Goal: Task Accomplishment & Management: Manage account settings

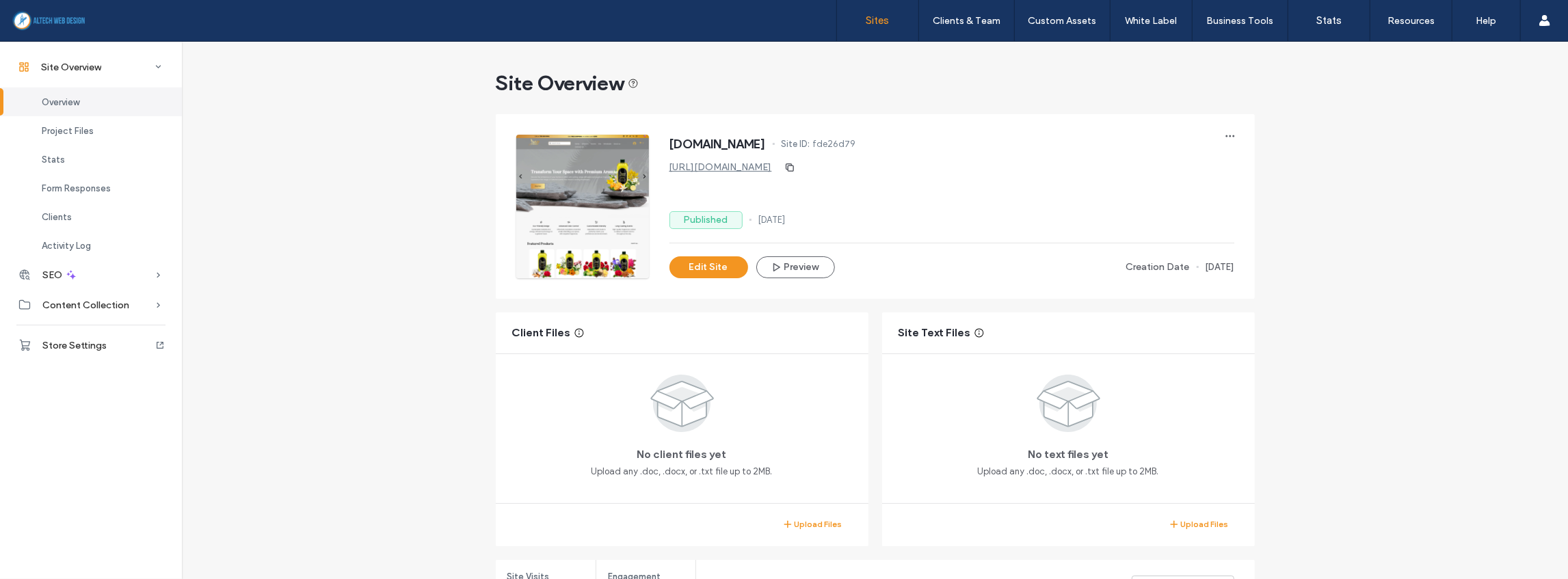
click at [875, 13] on link "Sites" at bounding box center [877, 20] width 81 height 41
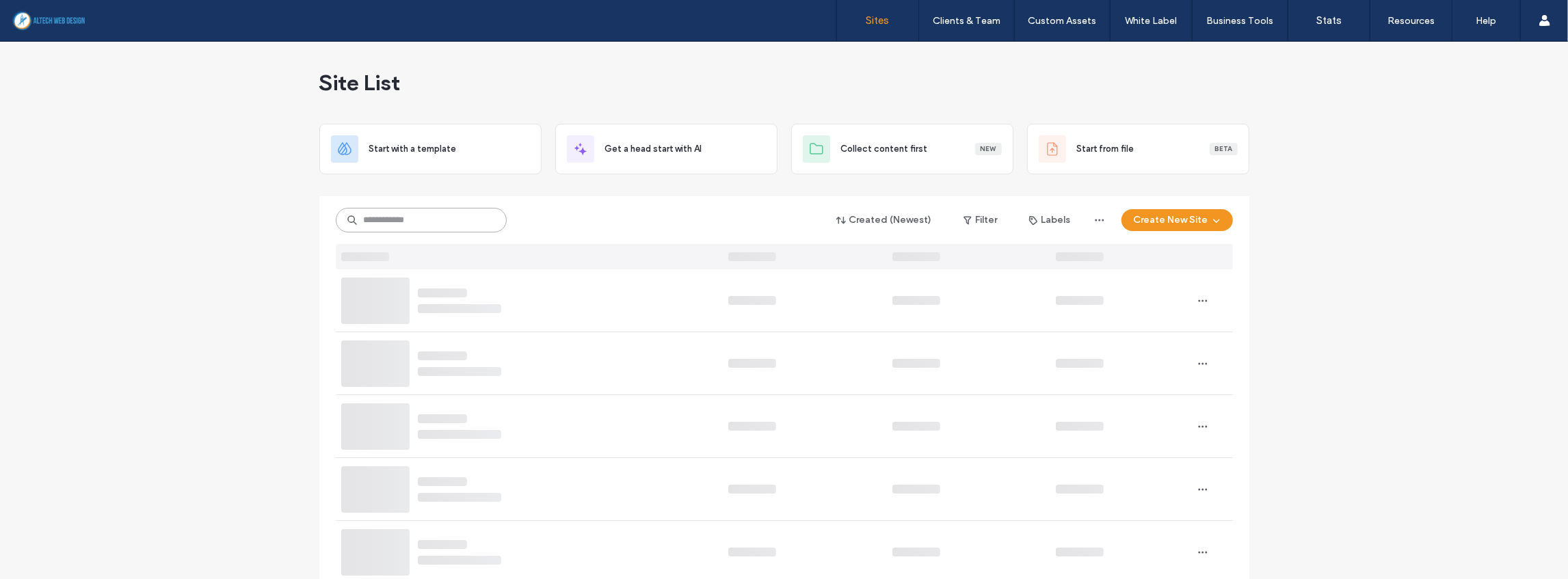
click at [468, 222] on input at bounding box center [421, 220] width 171 height 25
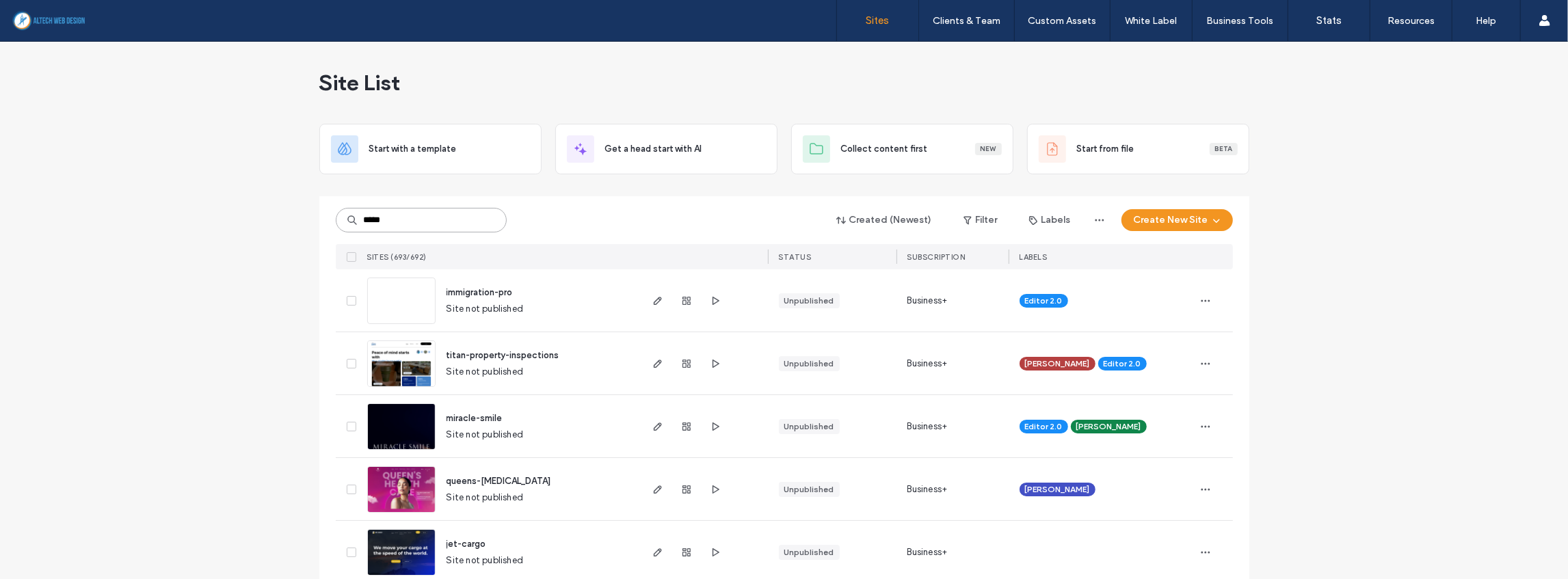
type input "*****"
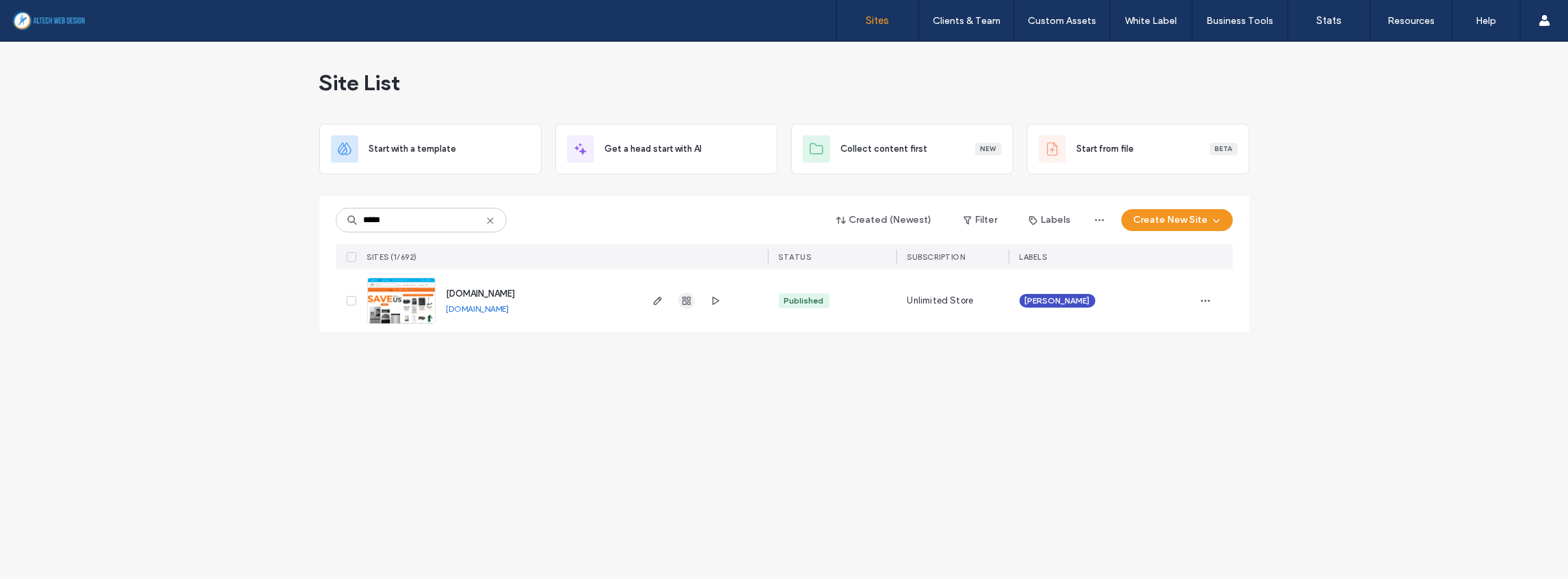
click at [692, 297] on span "button" at bounding box center [686, 301] width 17 height 17
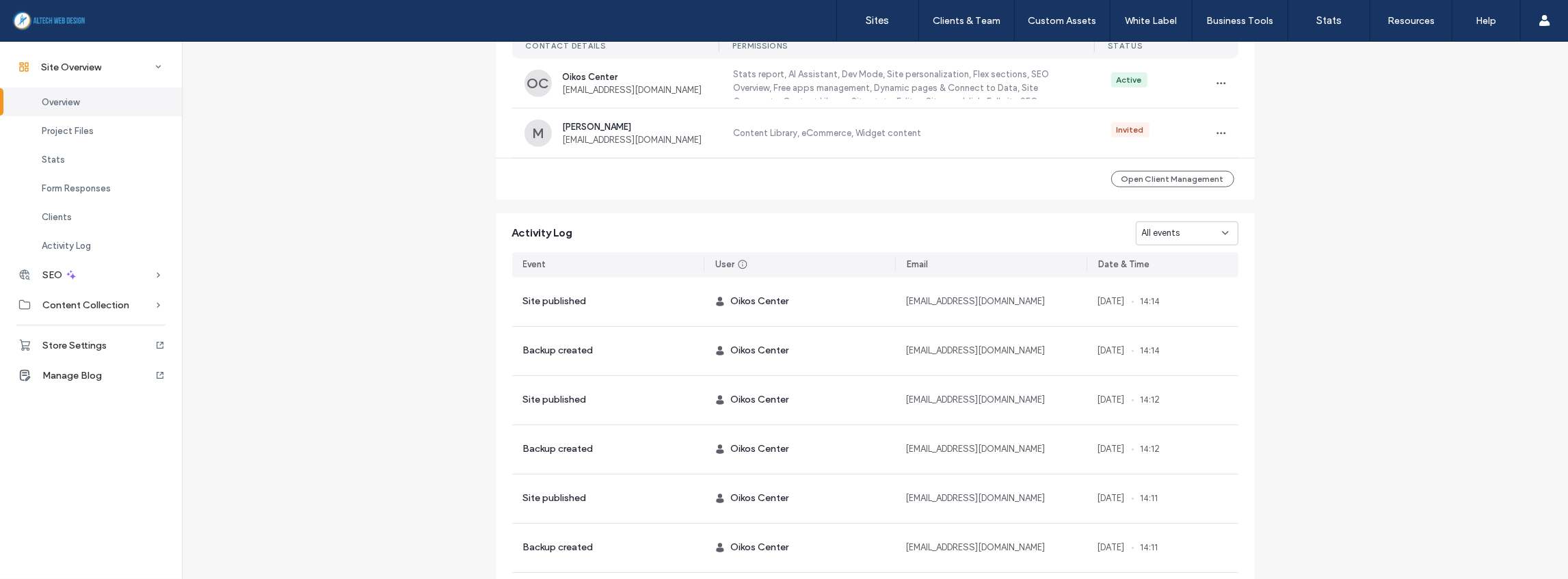
scroll to position [1207, 0]
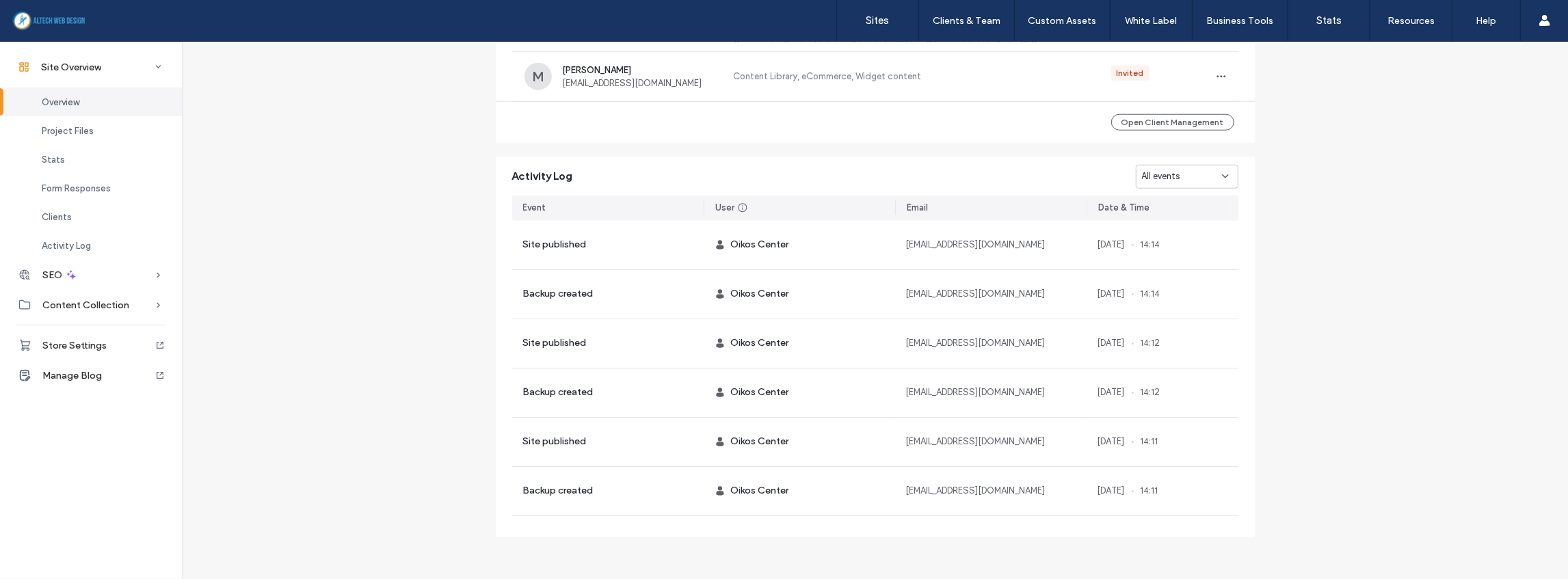
click at [1175, 174] on span "All events" at bounding box center [1161, 176] width 38 height 14
click at [1151, 318] on span "Domain assigned" at bounding box center [1171, 319] width 69 height 14
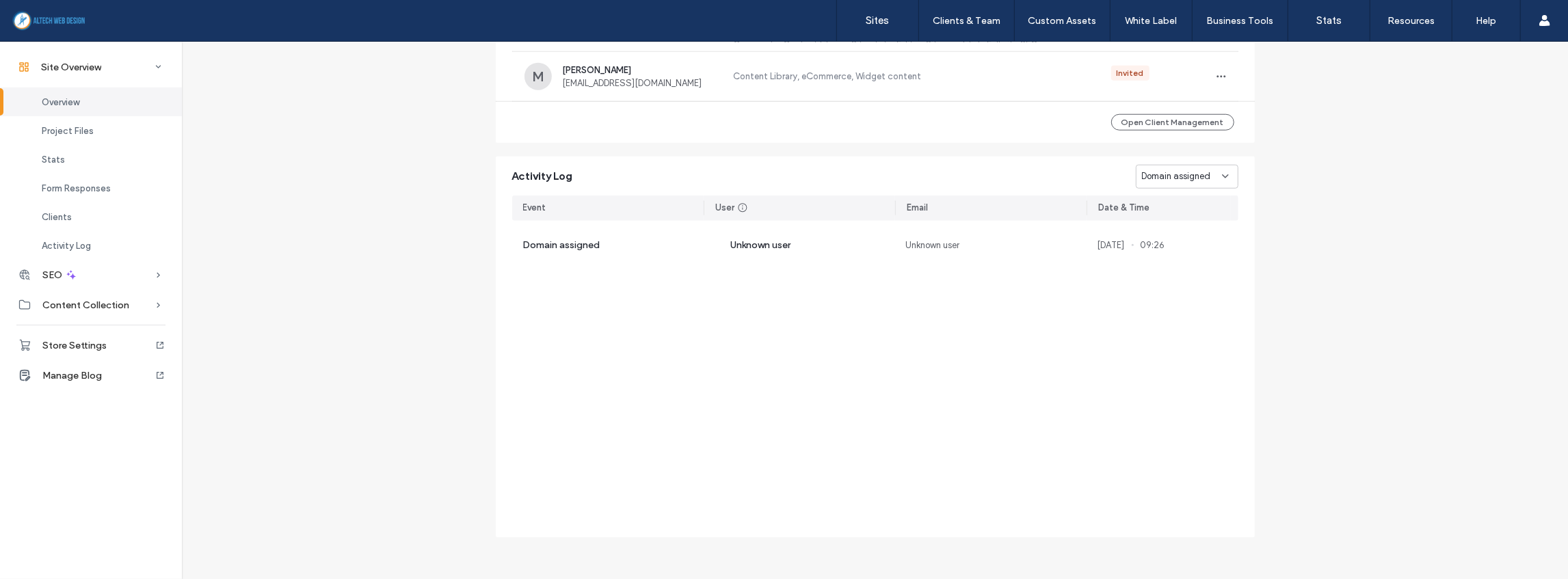
click at [1203, 173] on span "Domain assigned" at bounding box center [1176, 176] width 69 height 14
click at [1180, 299] on span "Page created" at bounding box center [1164, 295] width 56 height 14
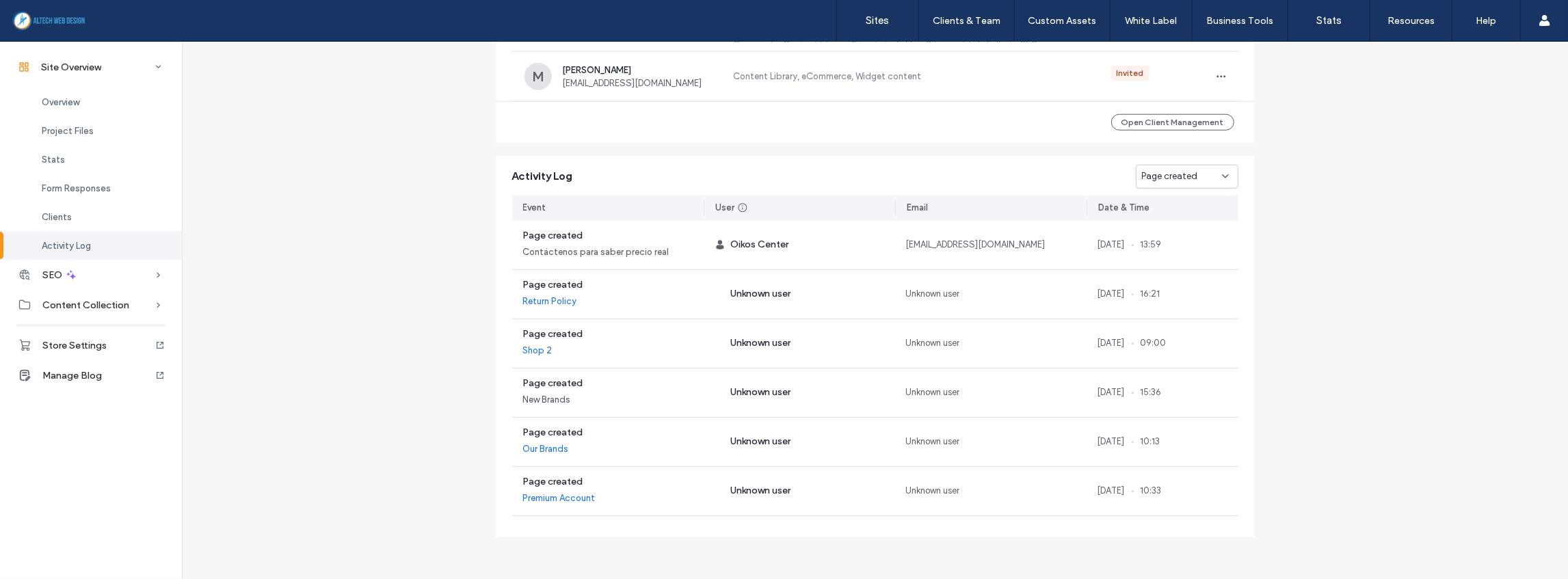
click at [1204, 182] on div "Page created" at bounding box center [1182, 176] width 80 height 14
click at [1195, 230] on div "Site published" at bounding box center [1183, 223] width 102 height 24
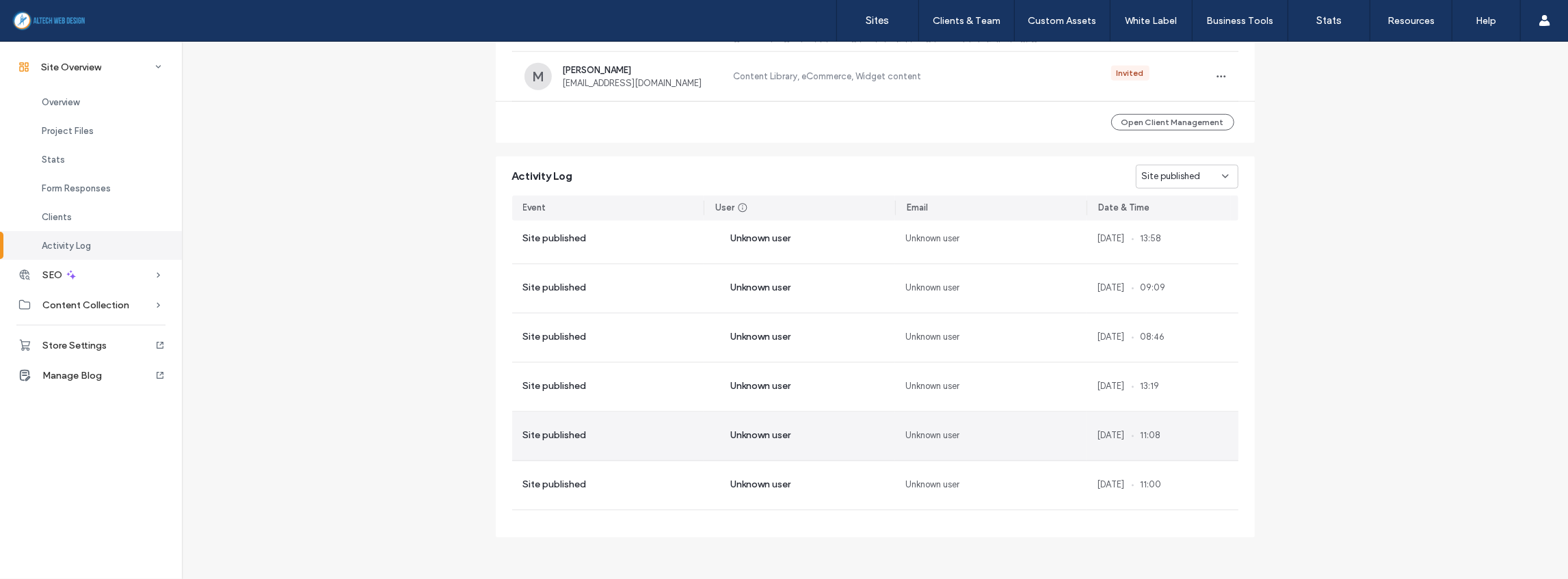
scroll to position [7724, 0]
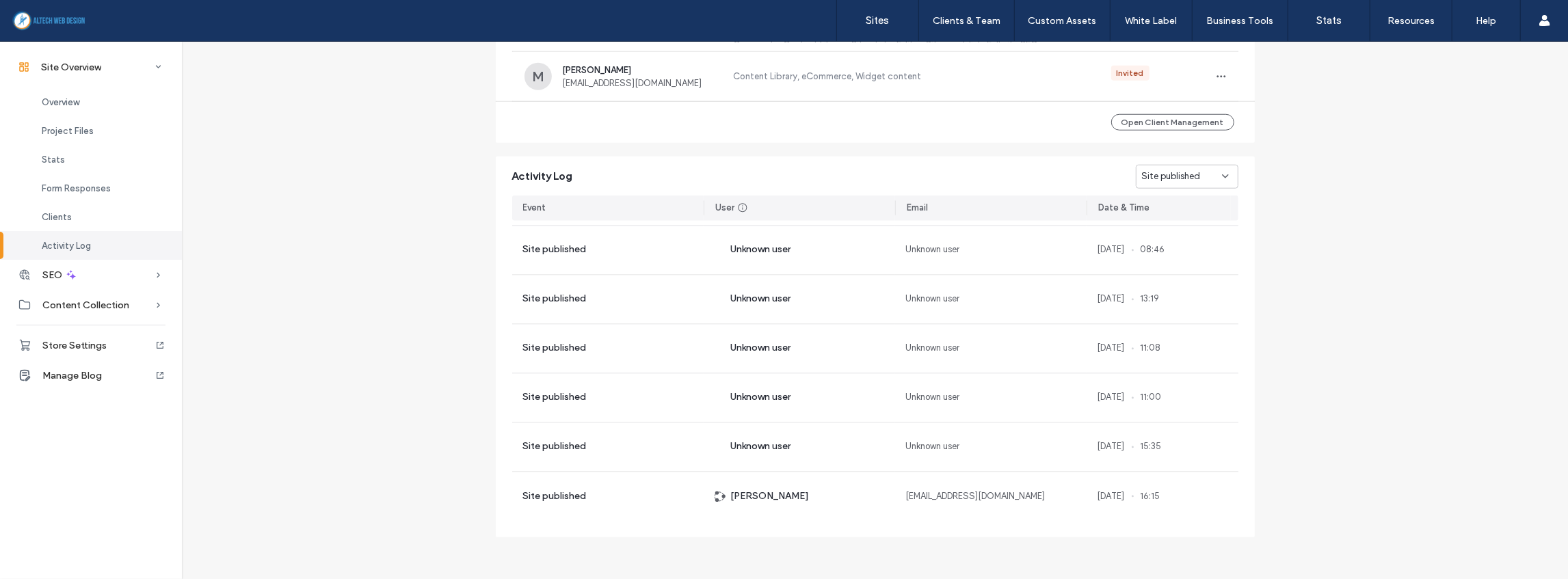
click at [1206, 183] on div "Site published" at bounding box center [1187, 176] width 103 height 24
click at [1195, 313] on span "Domain assigned" at bounding box center [1171, 319] width 69 height 14
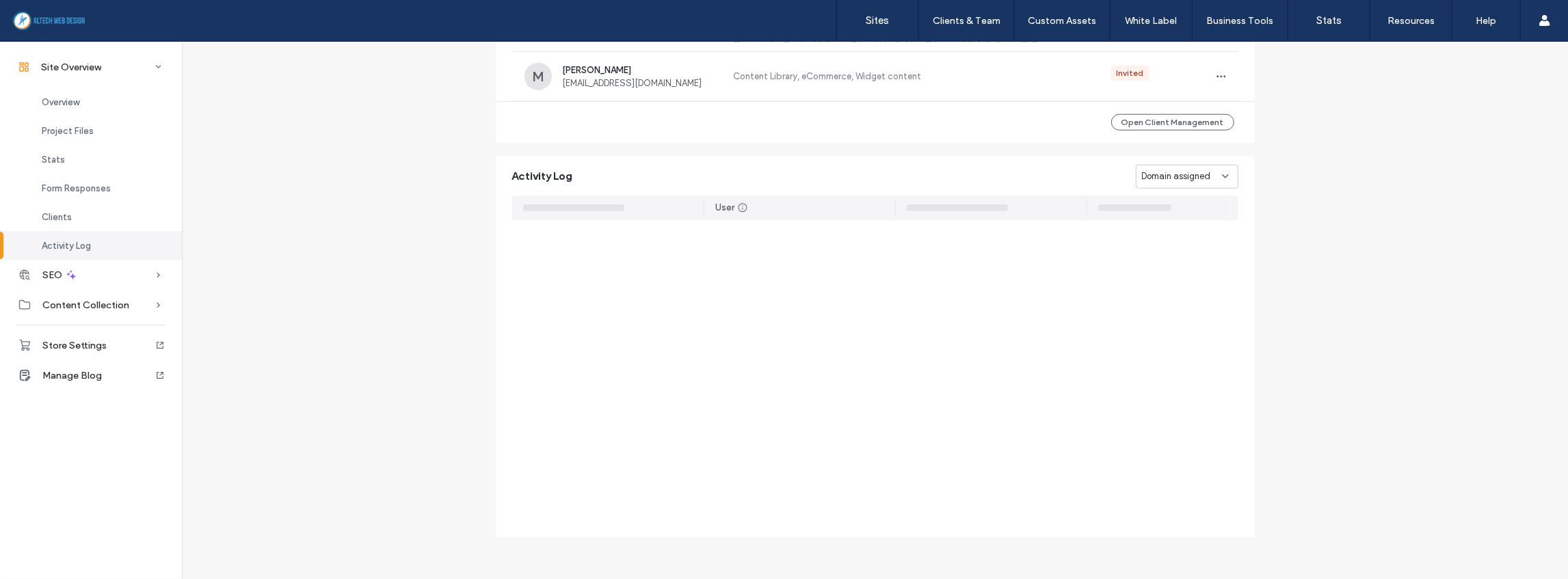
scroll to position [0, 0]
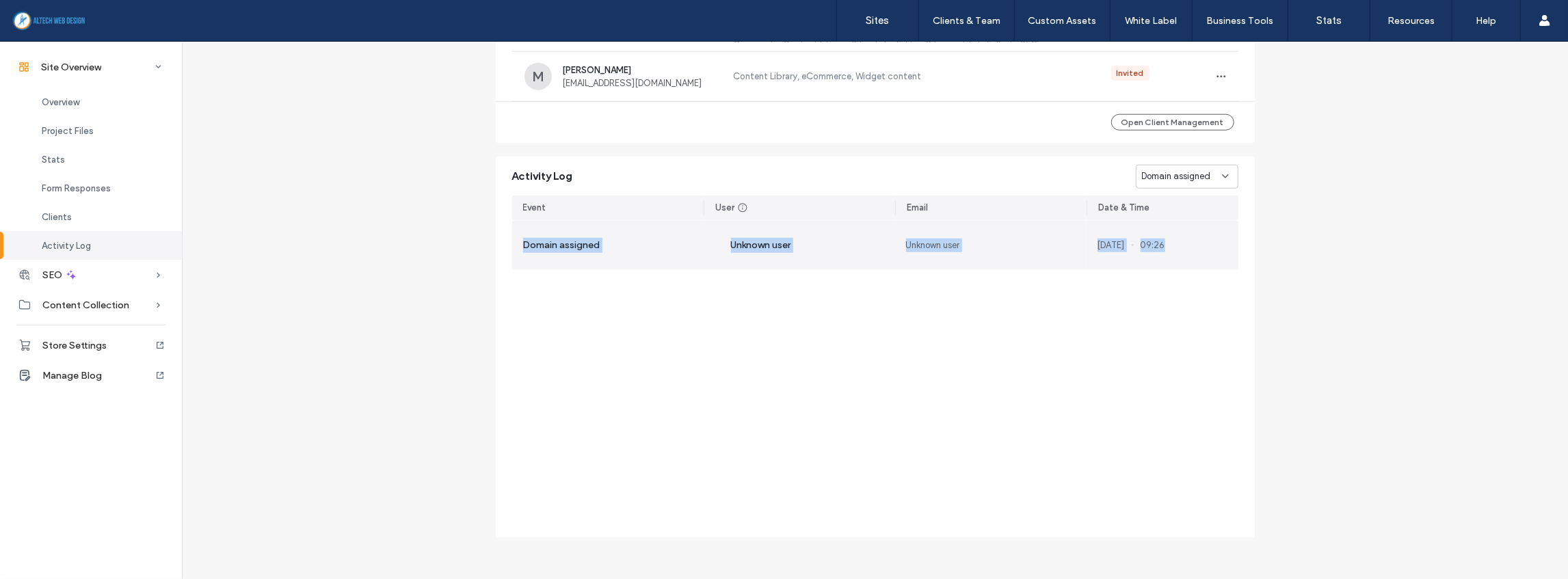
drag, startPoint x: 515, startPoint y: 245, endPoint x: 1228, endPoint y: 246, distance: 713.0
click at [1228, 246] on section "Domain assigned Unknown user Unknown user [DATE] 09:26" at bounding box center [875, 246] width 726 height 49
click at [1228, 246] on div "[DATE] 09:26" at bounding box center [1162, 246] width 151 height 49
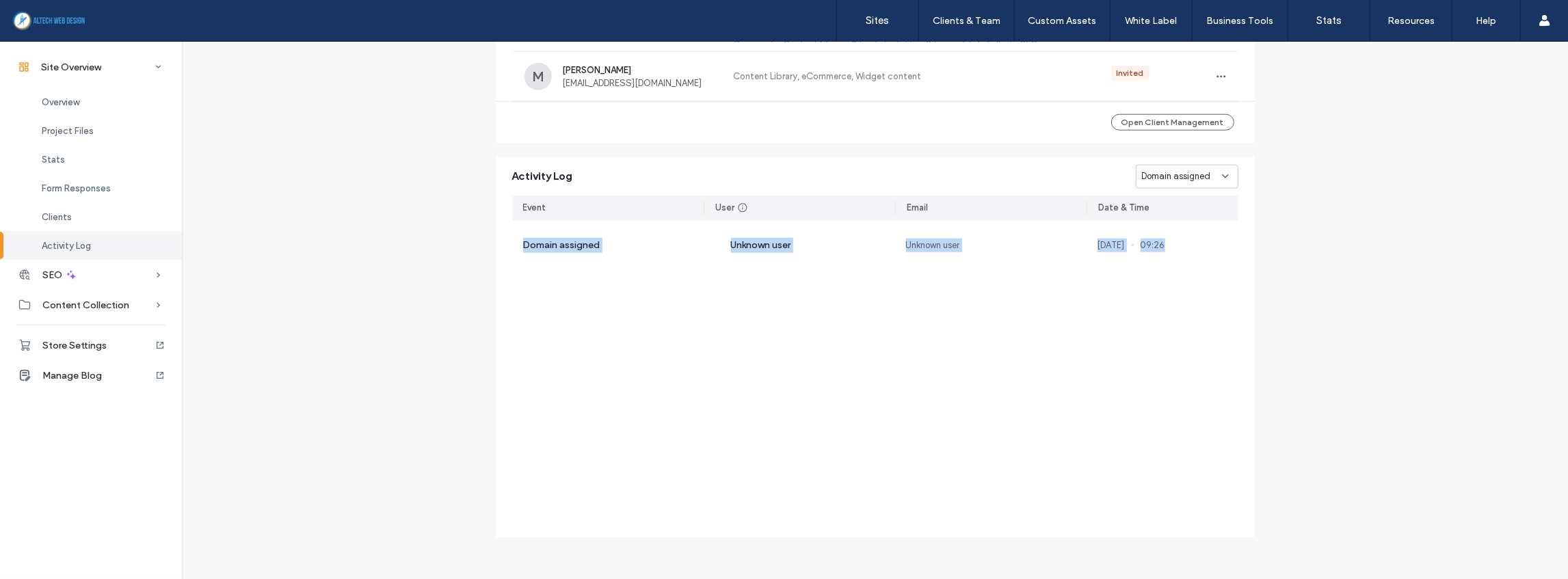
click at [1085, 386] on div "Event User Email Date & Time Domain assigned Unknown user Unknown user [DATE] 0…" at bounding box center [875, 358] width 726 height 325
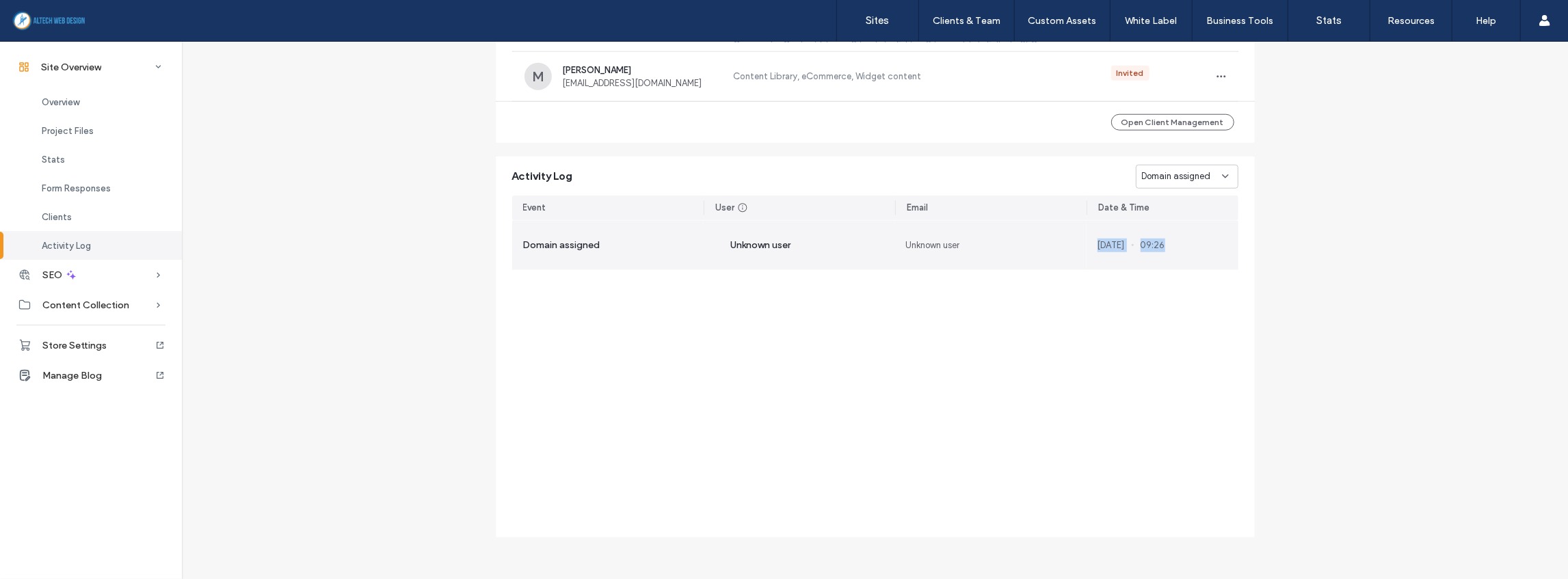
drag, startPoint x: 1093, startPoint y: 242, endPoint x: 1197, endPoint y: 242, distance: 104.0
click at [1197, 242] on div "[DATE] 09:26" at bounding box center [1162, 246] width 151 height 49
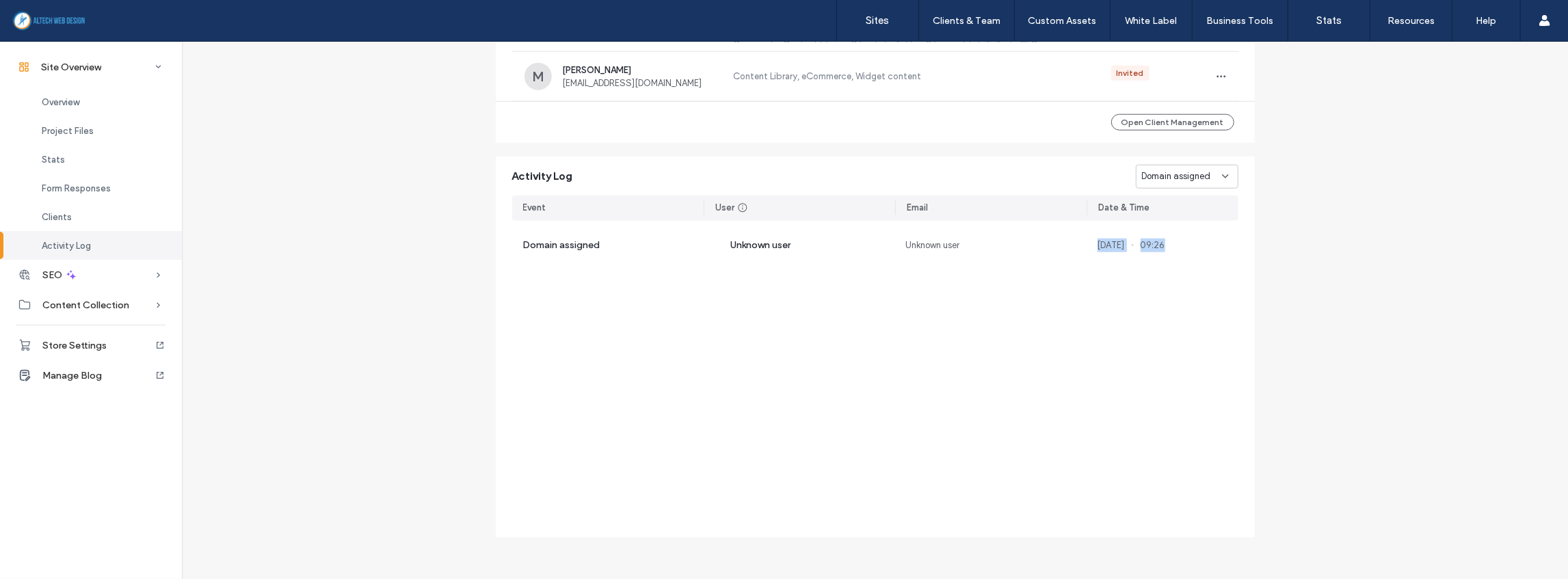
copy div "[DATE] 09:26"
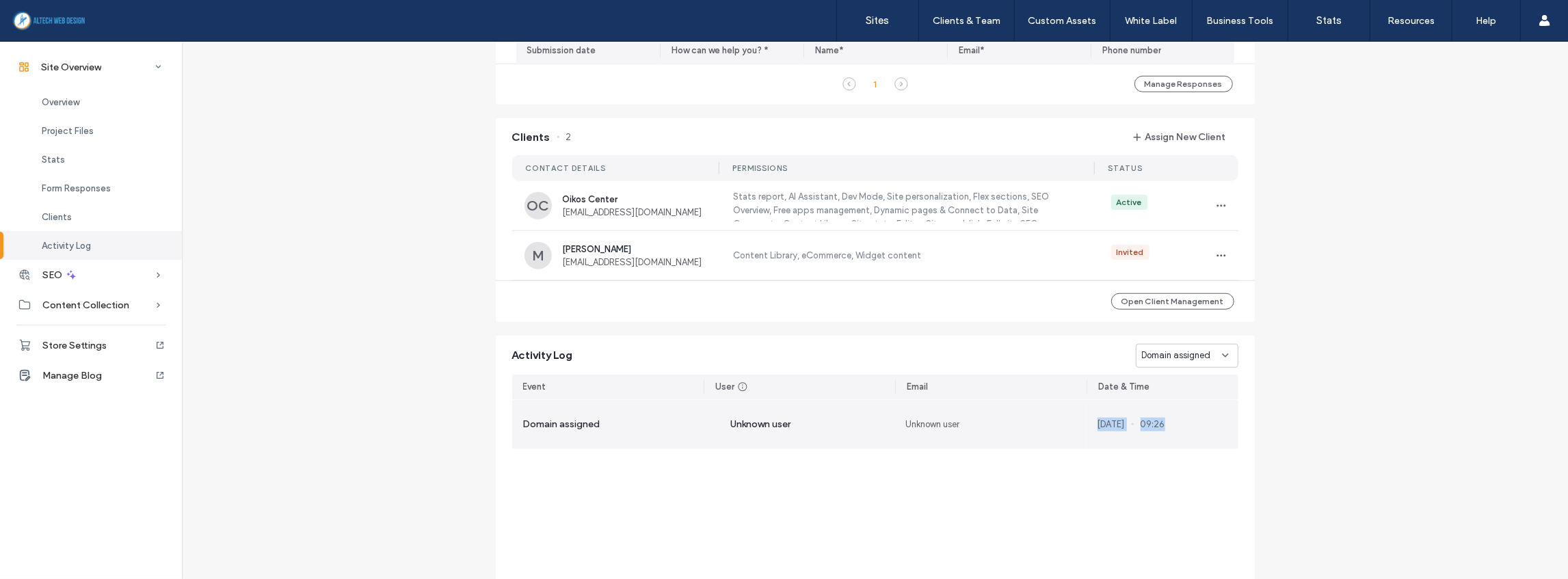
scroll to position [1024, 0]
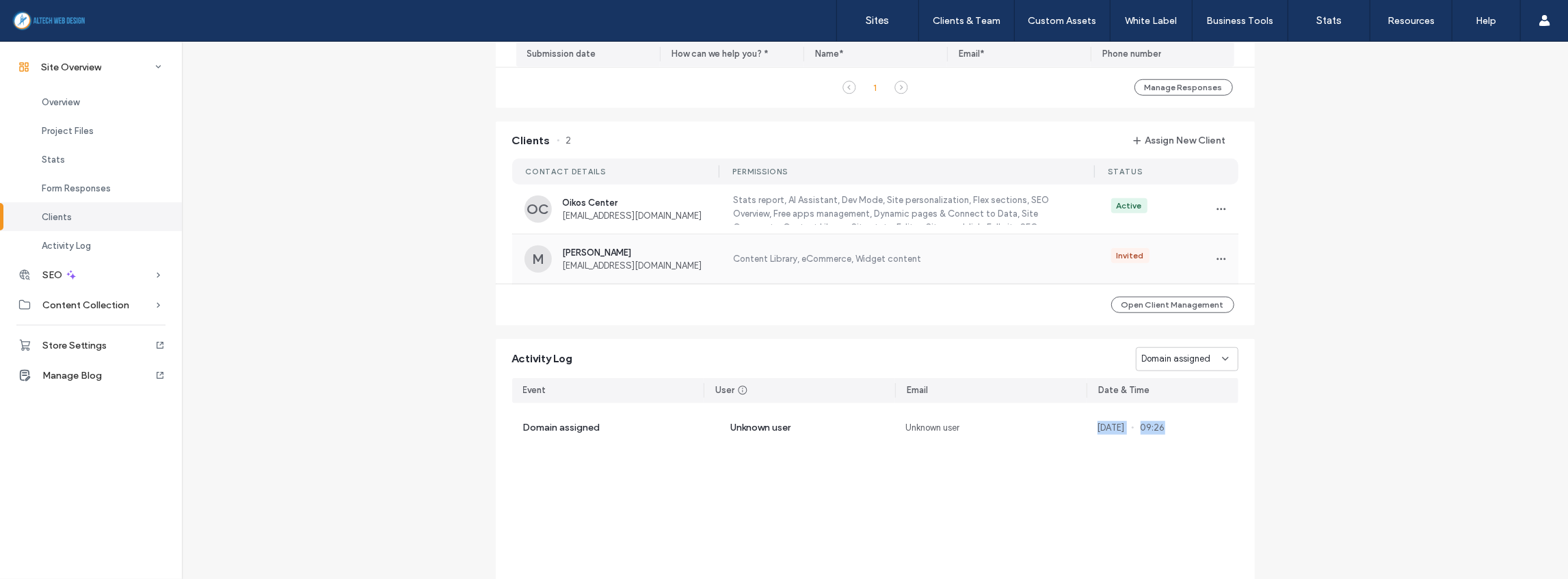
scroll to position [750, 0]
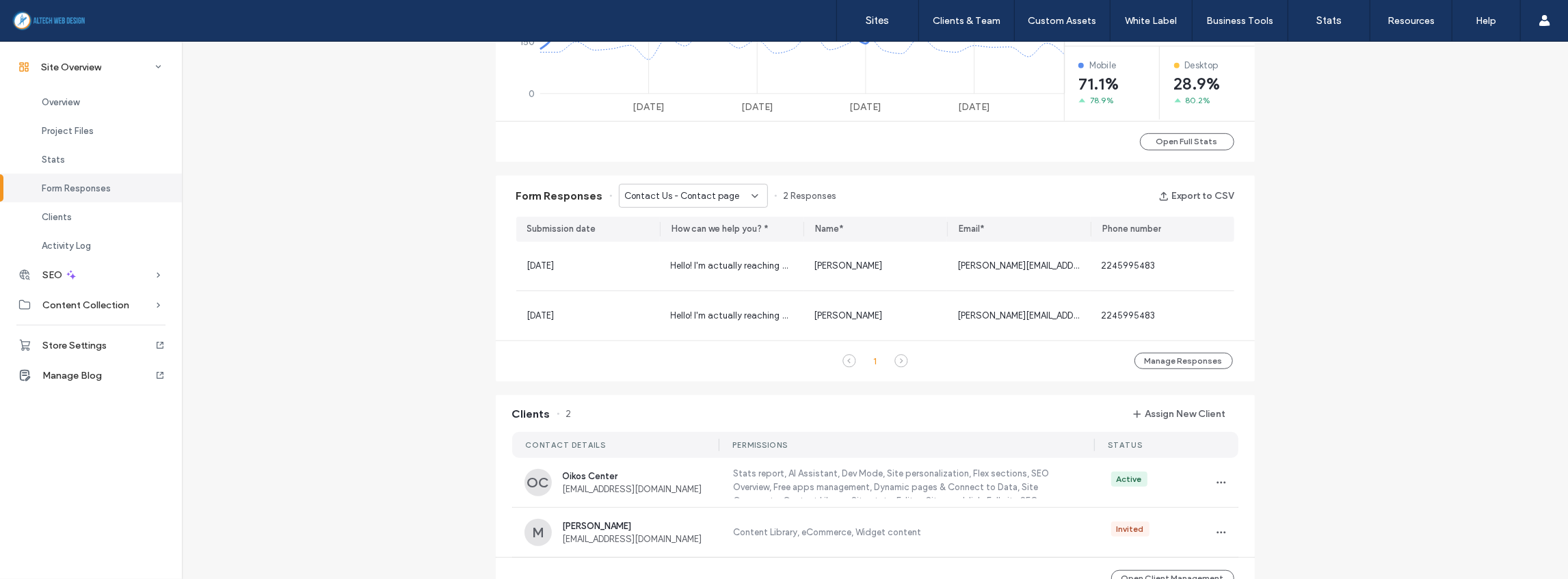
scroll to position [933, 0]
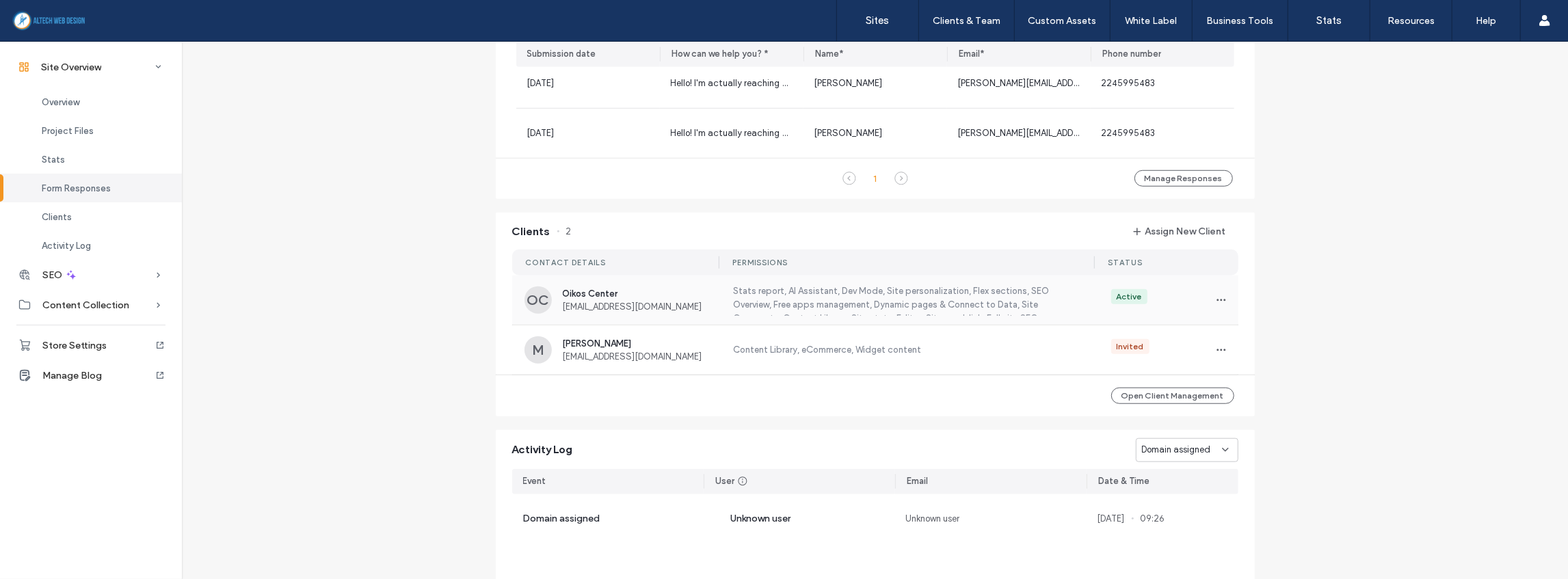
click at [720, 301] on div "Stats report, AI Assistant, Dev Mode, Site personalization, Flex sections, SEO …" at bounding box center [906, 300] width 372 height 31
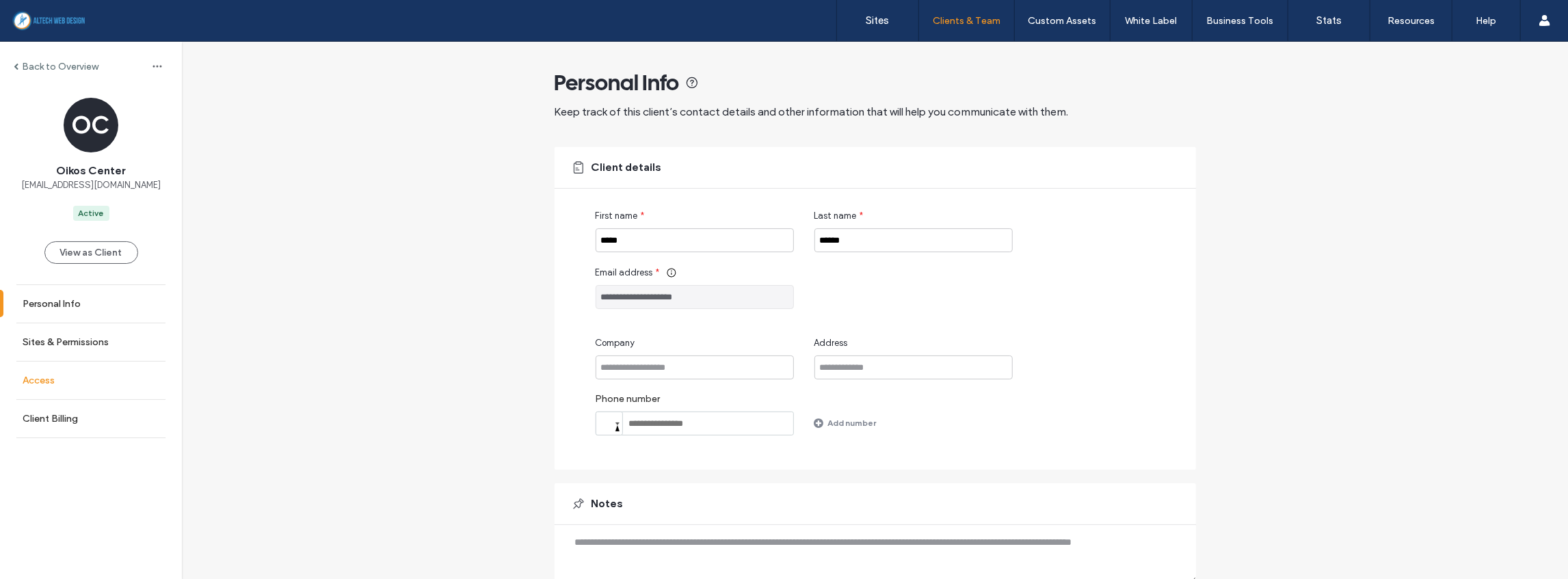
click at [70, 383] on link "Access" at bounding box center [91, 380] width 182 height 38
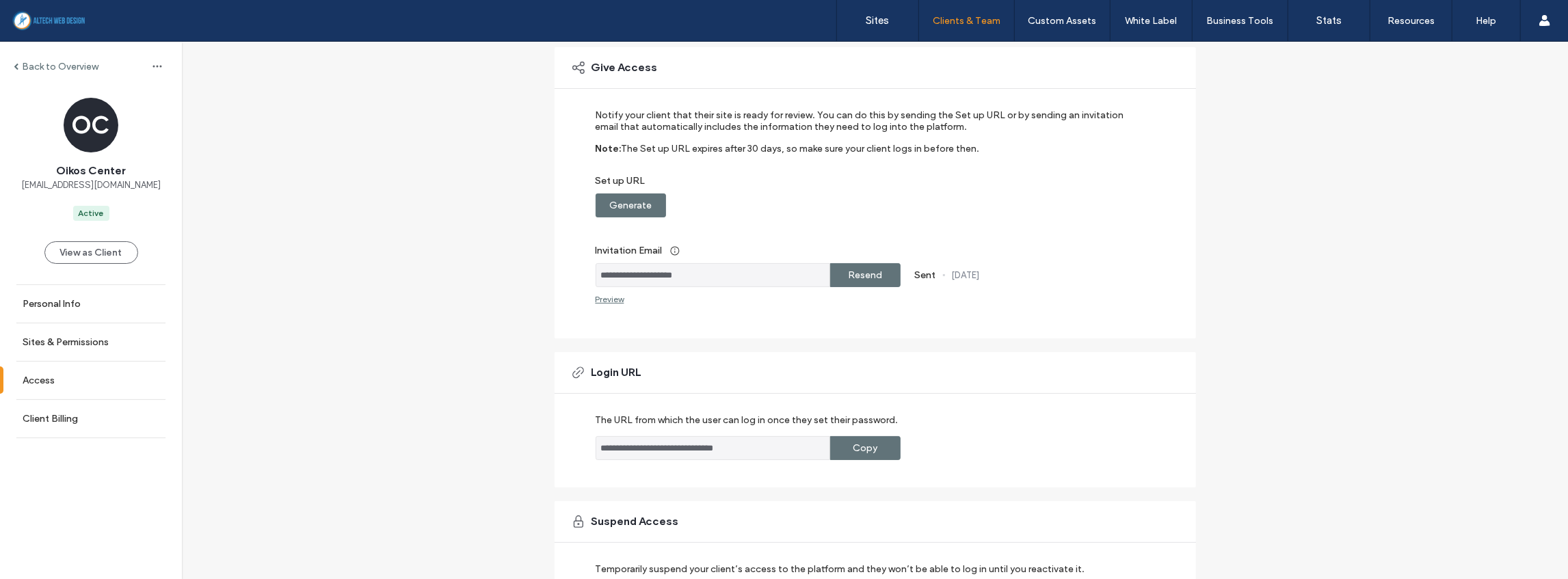
scroll to position [201, 0]
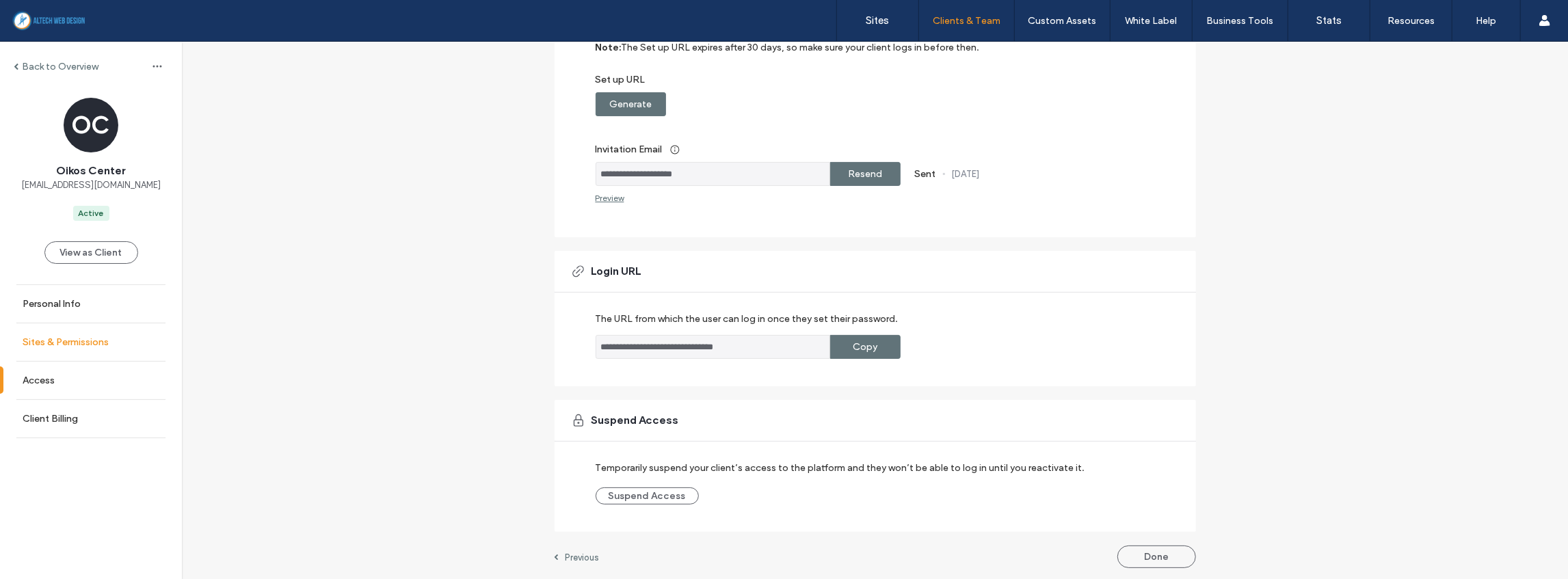
click at [49, 336] on label "Sites & Permissions" at bounding box center [65, 342] width 86 height 12
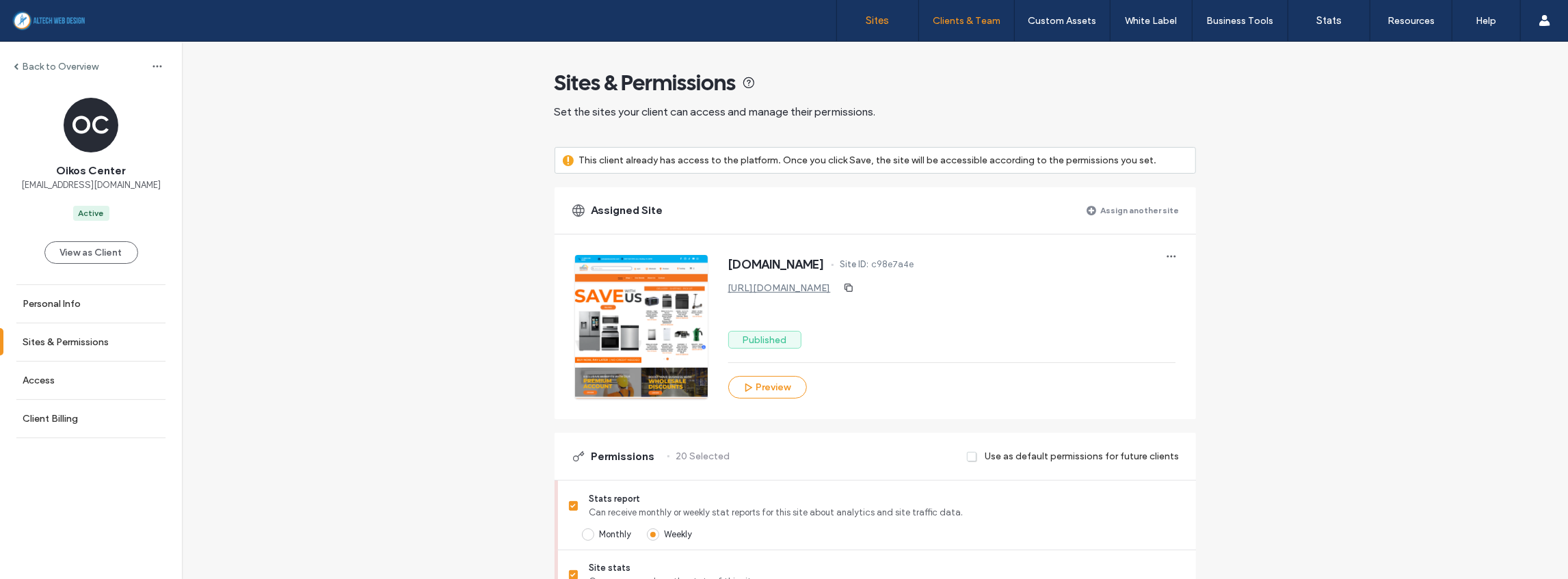
click at [868, 16] on label "Sites" at bounding box center [878, 20] width 23 height 12
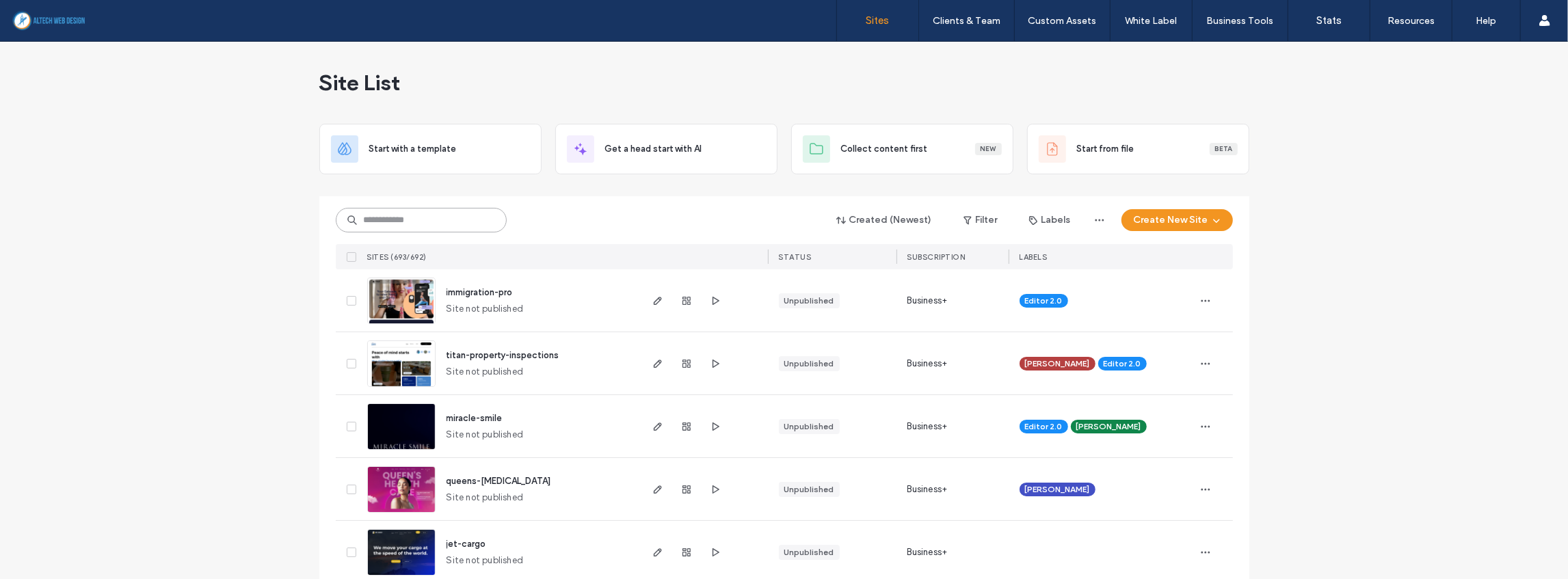
click at [428, 220] on input at bounding box center [421, 220] width 171 height 25
type input "****"
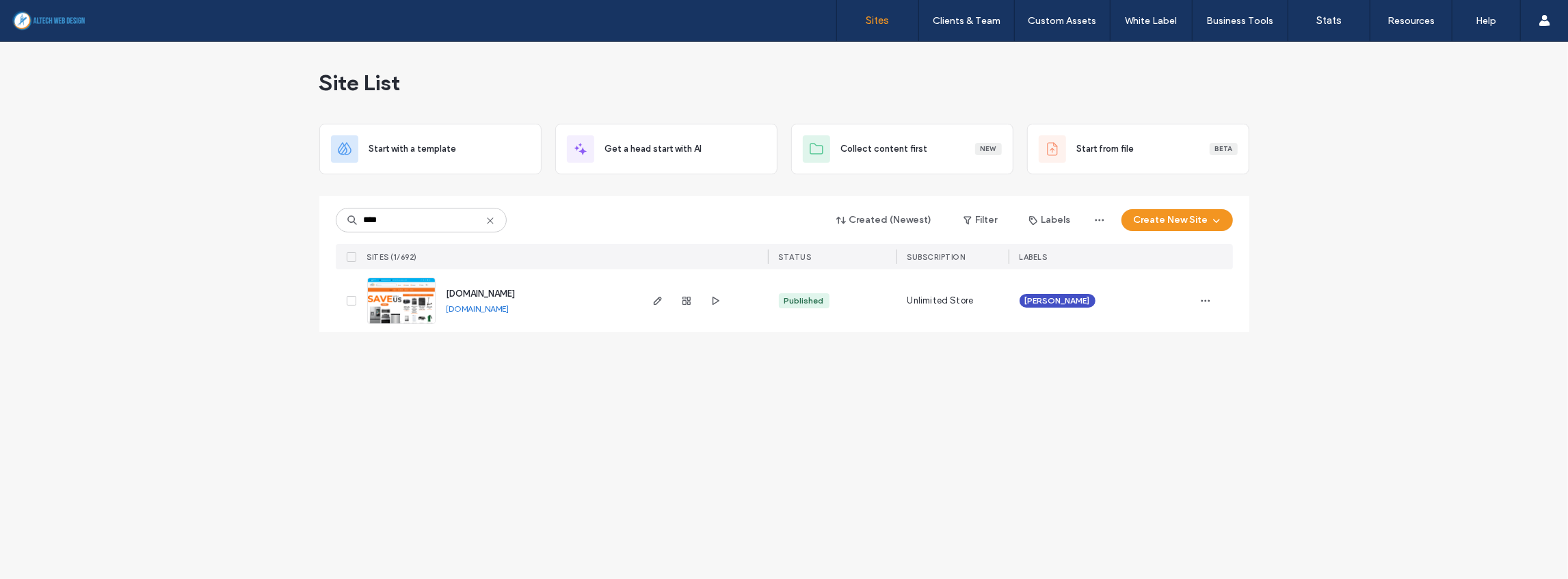
click at [695, 301] on div at bounding box center [686, 301] width 74 height 63
click at [689, 304] on use "button" at bounding box center [686, 301] width 8 height 8
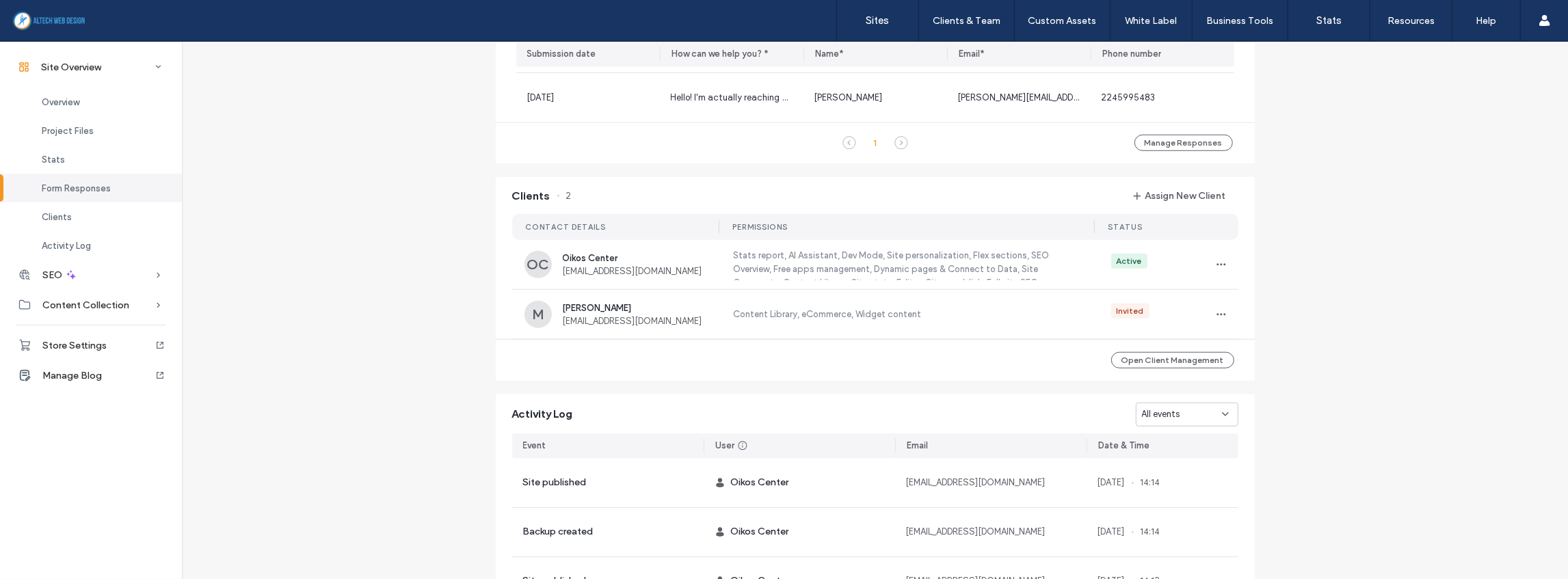
scroll to position [1094, 0]
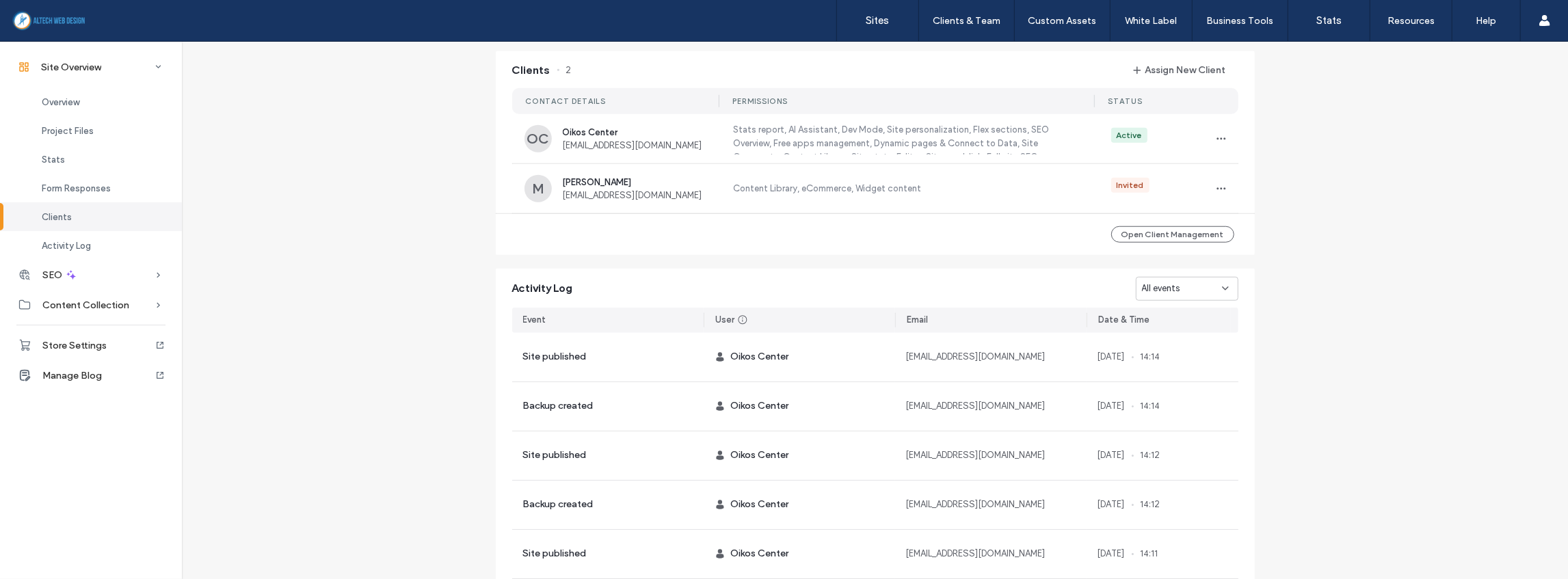
scroll to position [1185, 0]
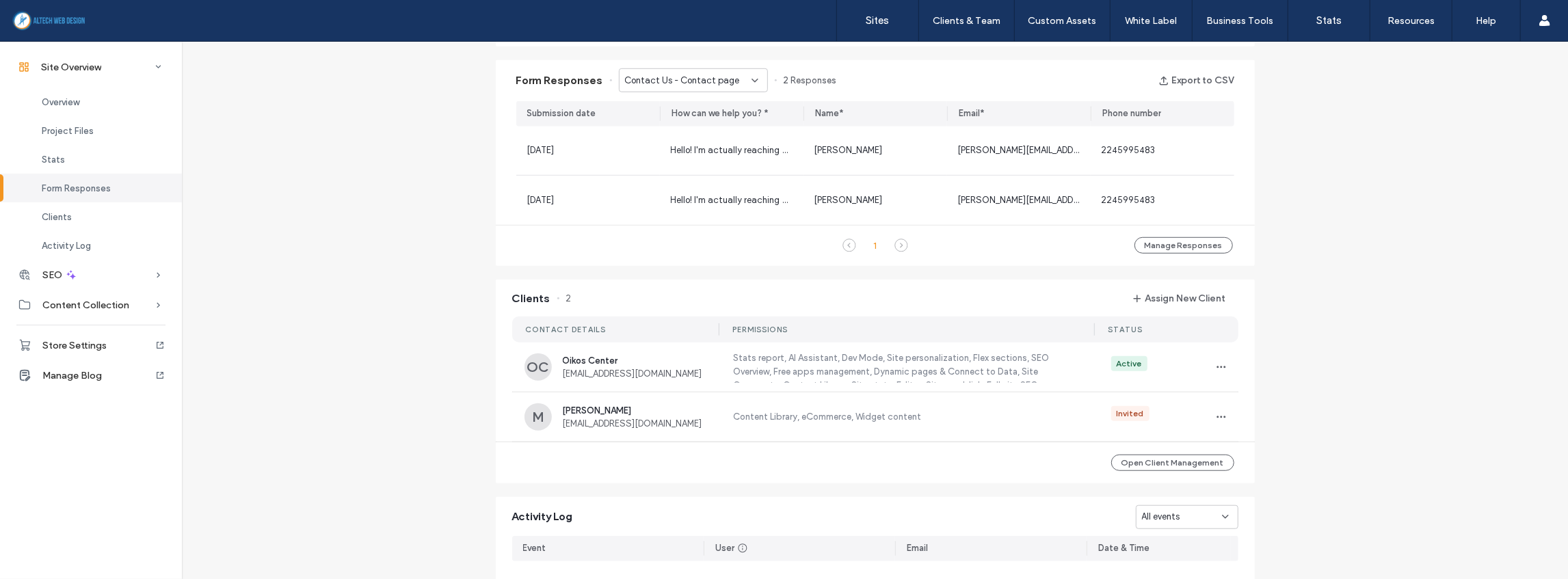
scroll to position [729, 0]
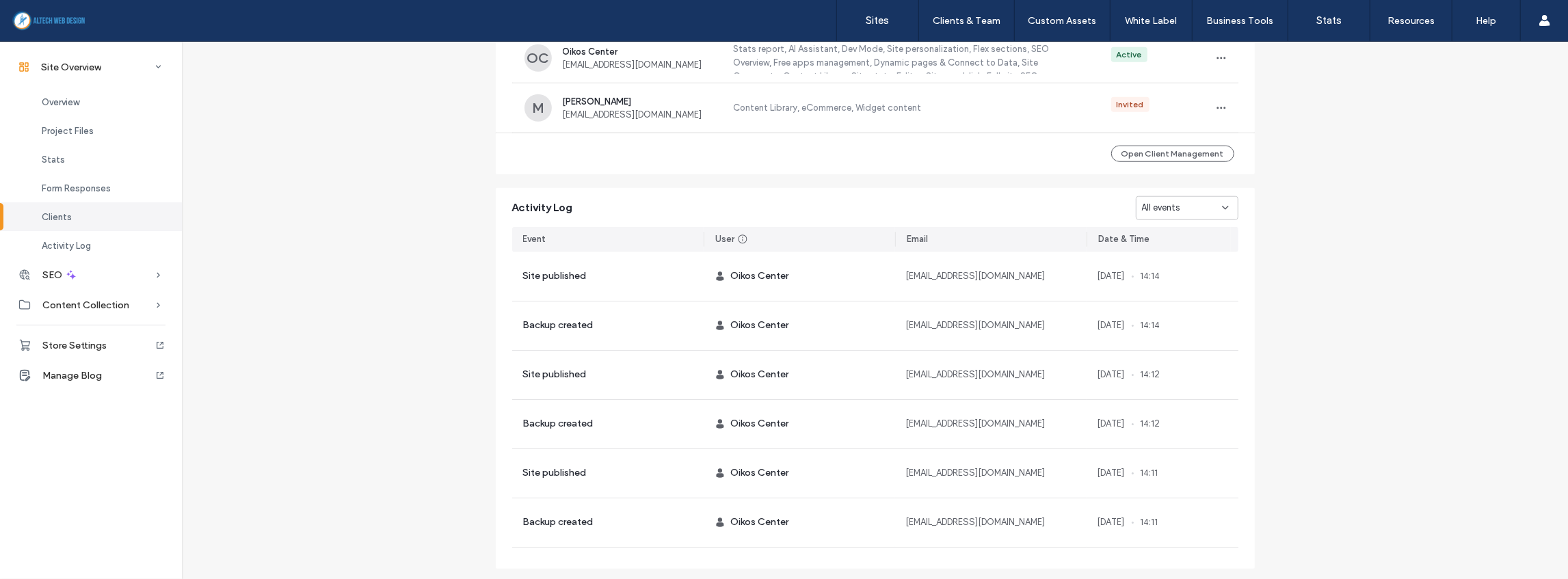
scroll to position [1207, 0]
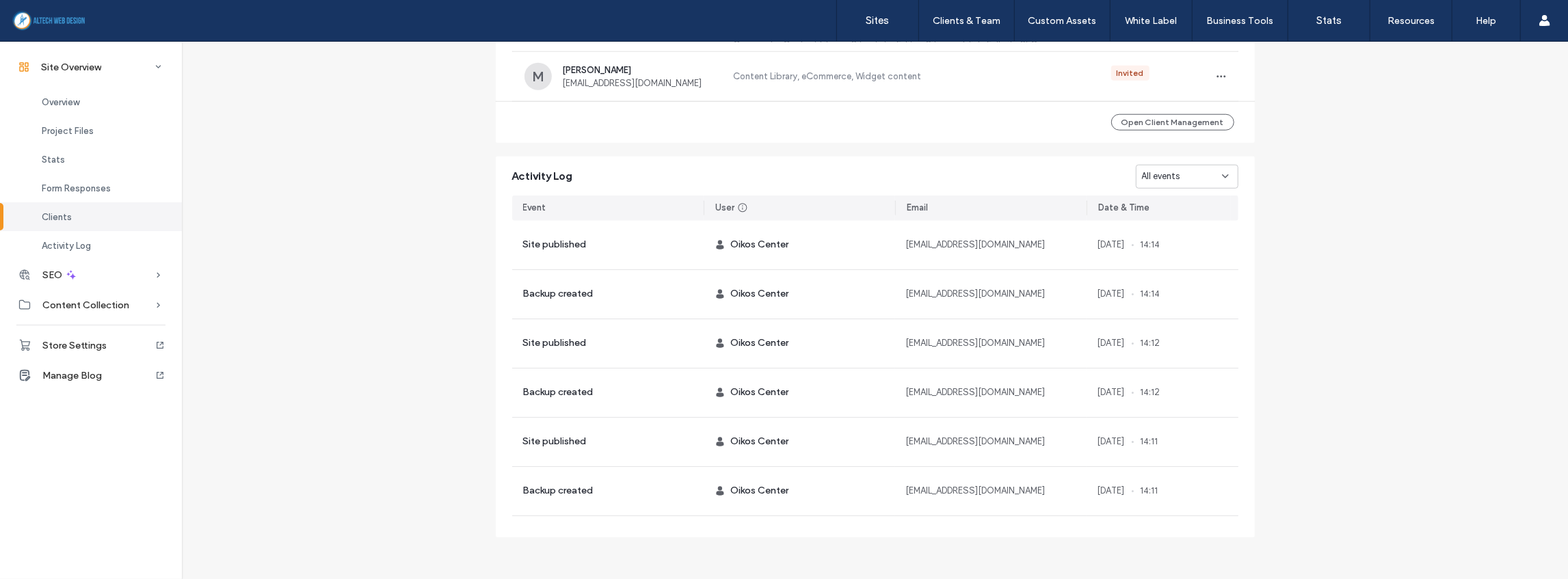
click at [1170, 182] on span "All events" at bounding box center [1161, 176] width 38 height 14
click at [1170, 322] on span "Domain assigned" at bounding box center [1171, 319] width 69 height 14
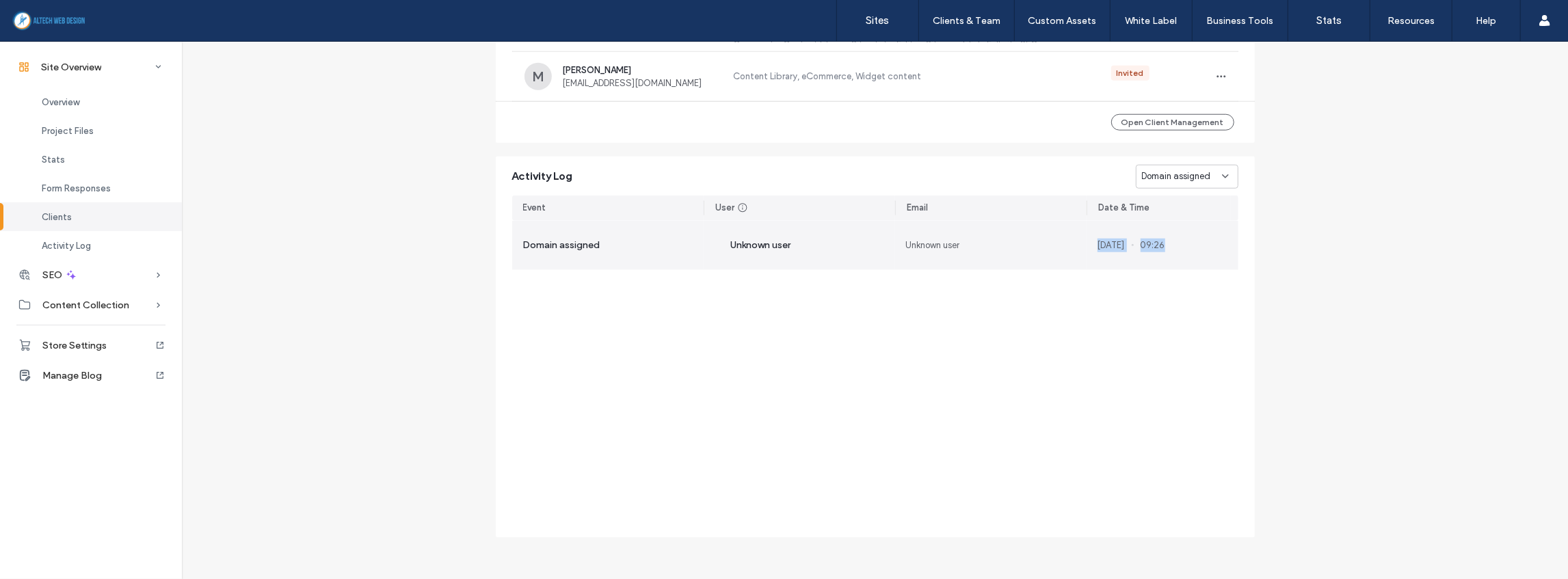
drag, startPoint x: 1076, startPoint y: 246, endPoint x: 1187, endPoint y: 251, distance: 111.1
click at [1187, 251] on section "Domain assigned Unknown user Unknown user [DATE] 09:26" at bounding box center [875, 246] width 726 height 49
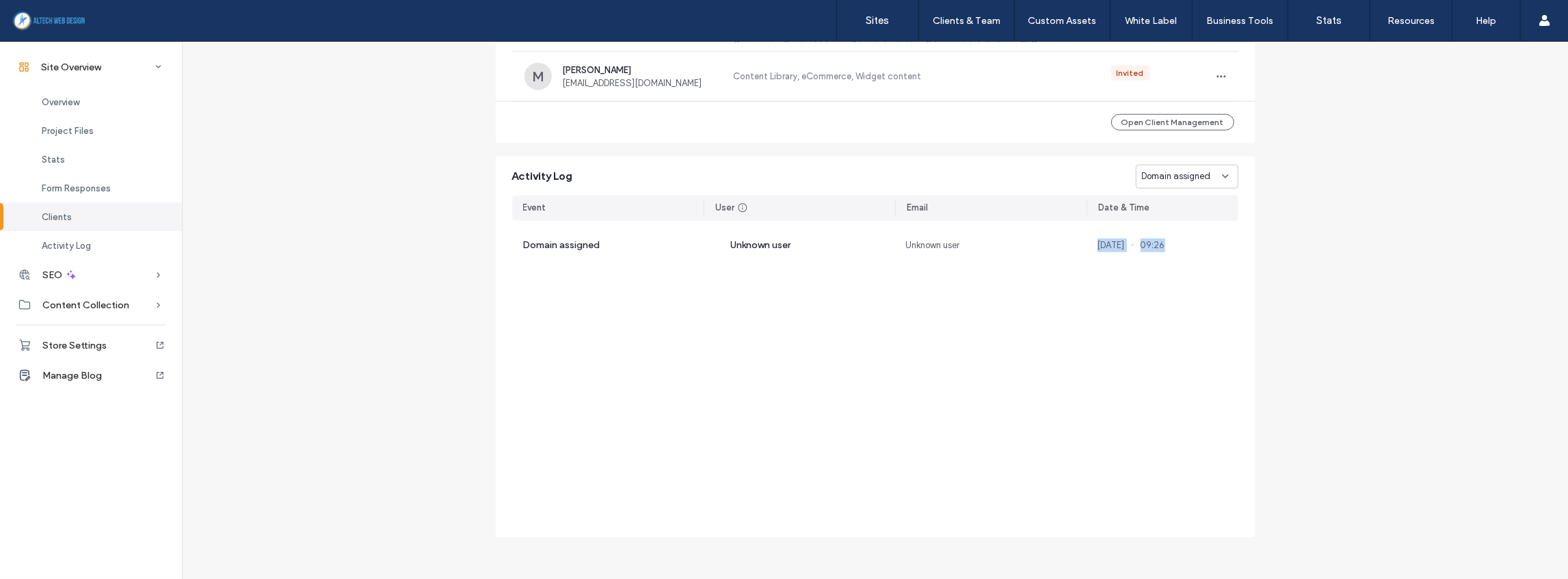
copy section "[DATE] 09:26"
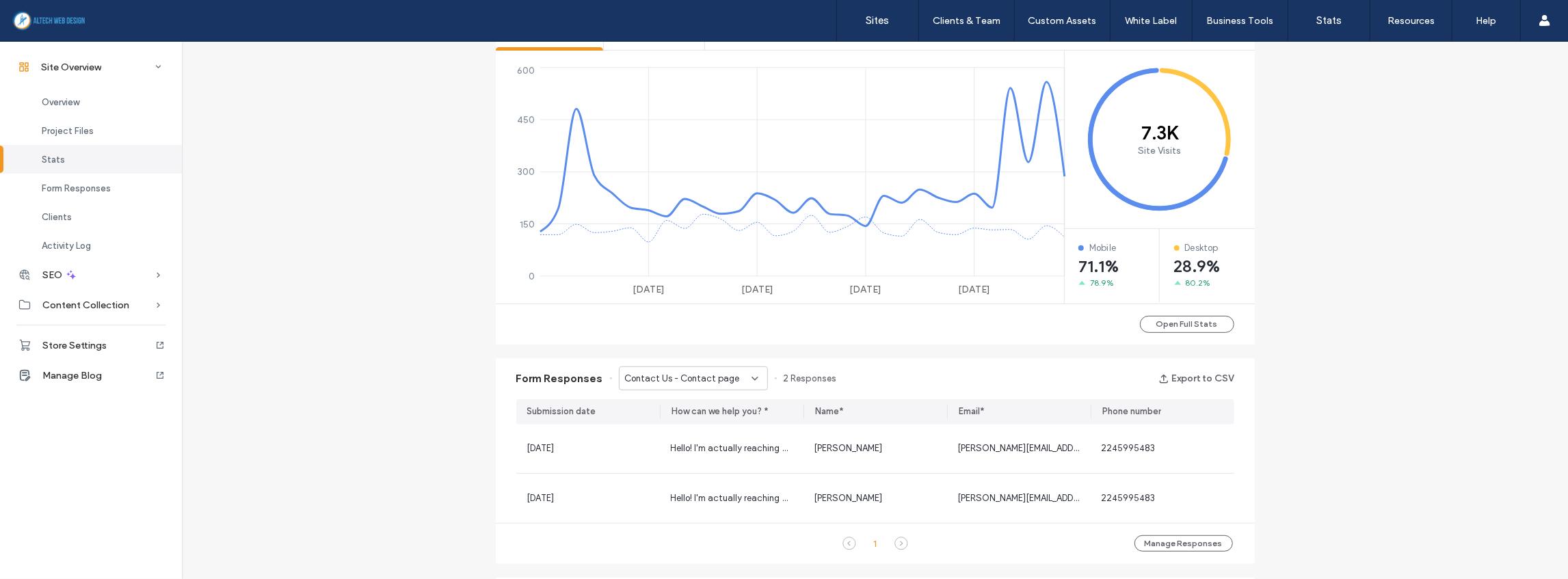
scroll to position [249, 0]
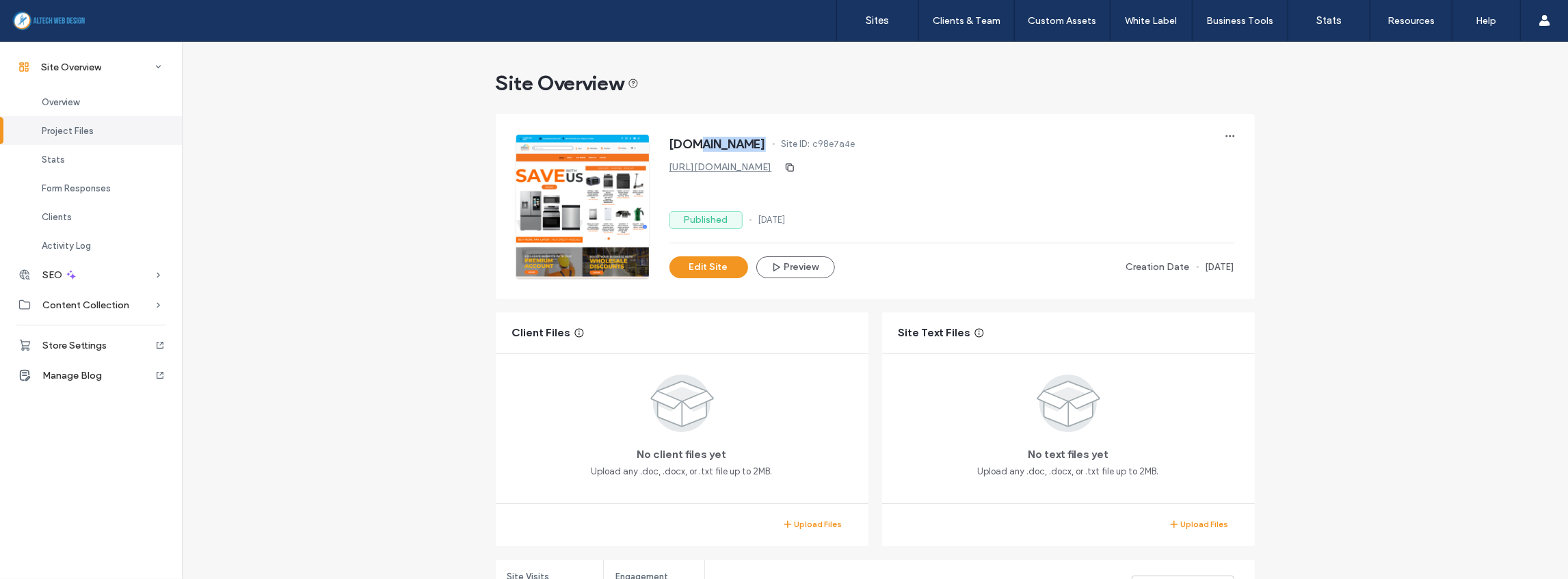
drag, startPoint x: 711, startPoint y: 142, endPoint x: 798, endPoint y: 144, distance: 87.0
click at [798, 144] on div "[DOMAIN_NAME] Site ID: c98e7a4e" at bounding box center [951, 146] width 564 height 22
copy span "[DOMAIN_NAME]"
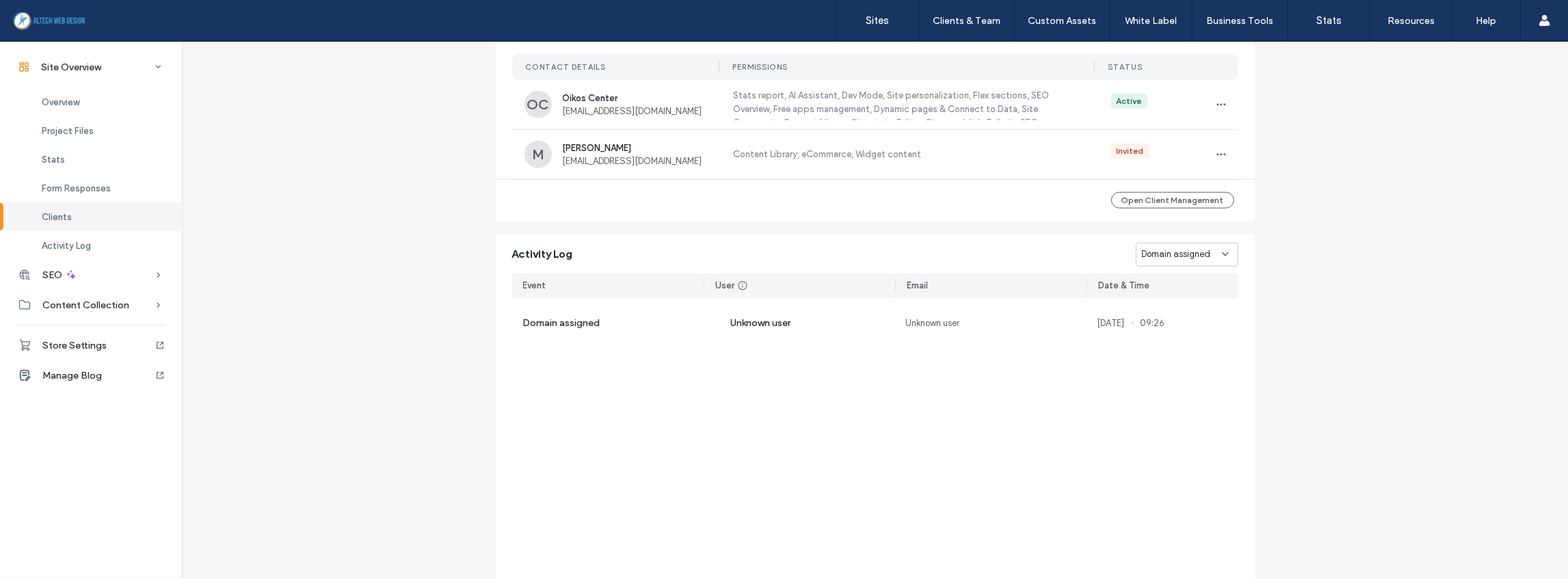
scroll to position [1094, 0]
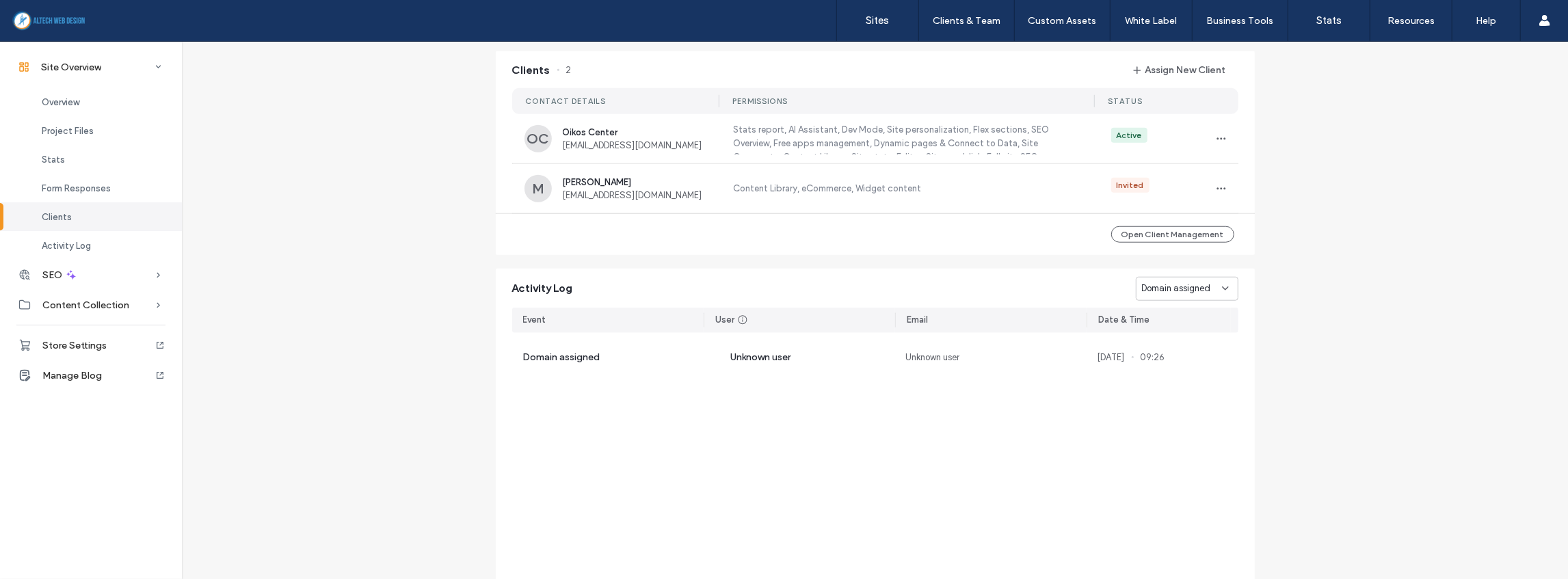
click at [1171, 290] on span "Domain assigned" at bounding box center [1176, 288] width 69 height 14
click at [1177, 316] on div "All events" at bounding box center [1183, 311] width 102 height 24
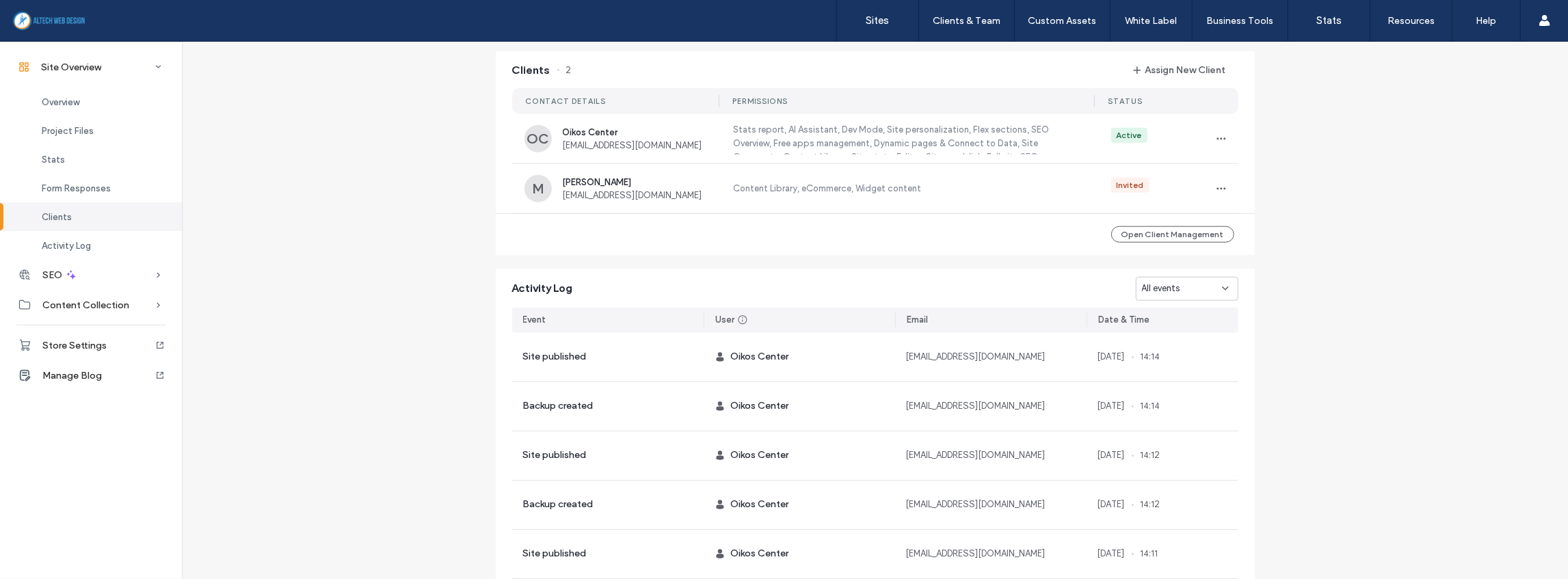
click at [1191, 289] on div "All events" at bounding box center [1182, 288] width 80 height 14
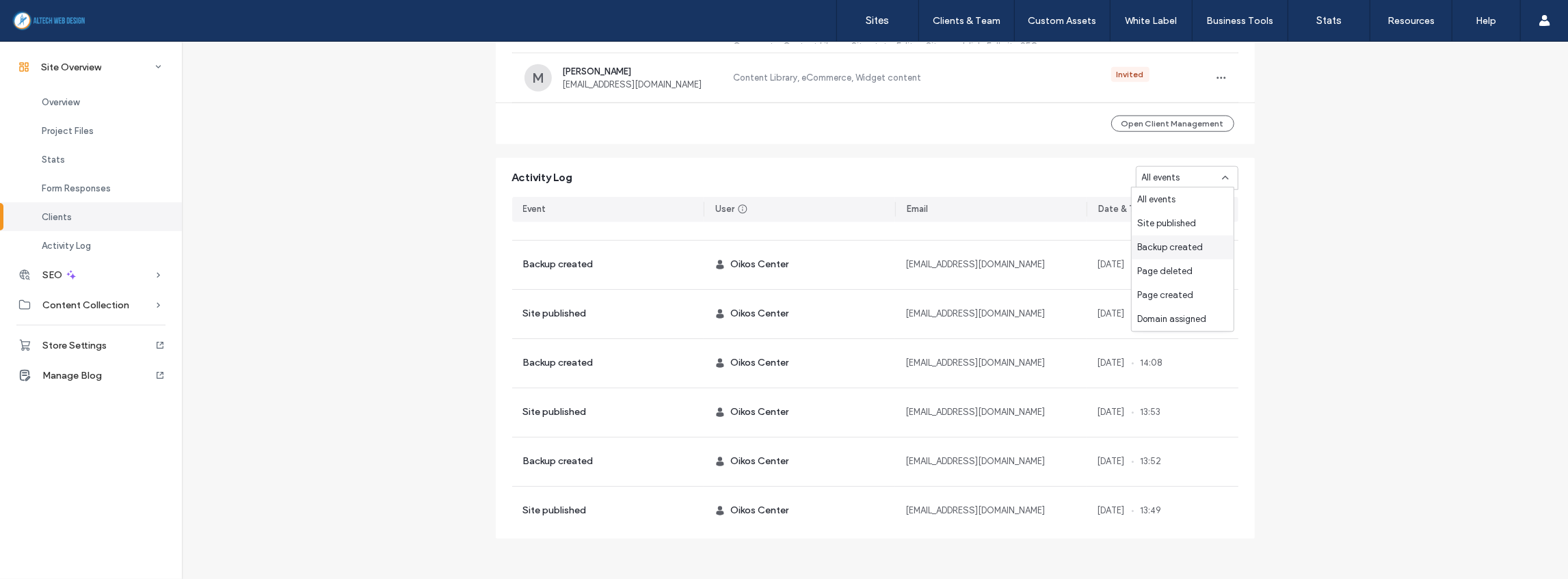
scroll to position [1207, 0]
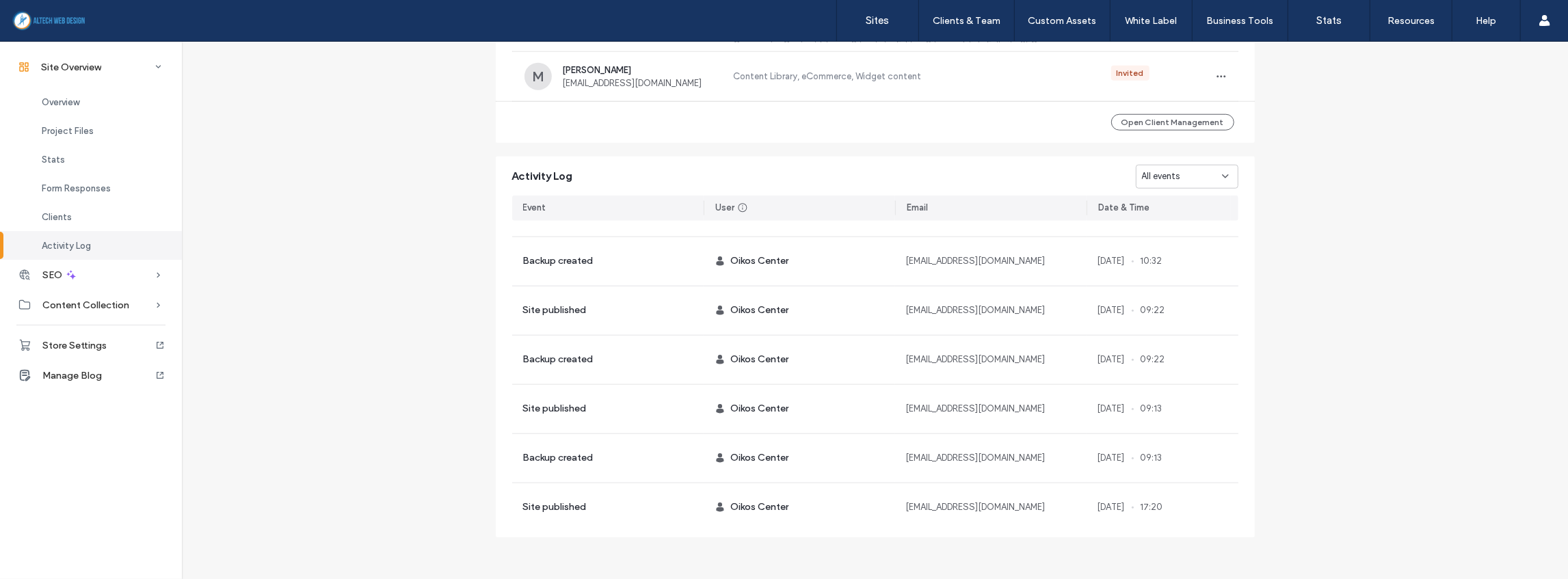
scroll to position [1641, 0]
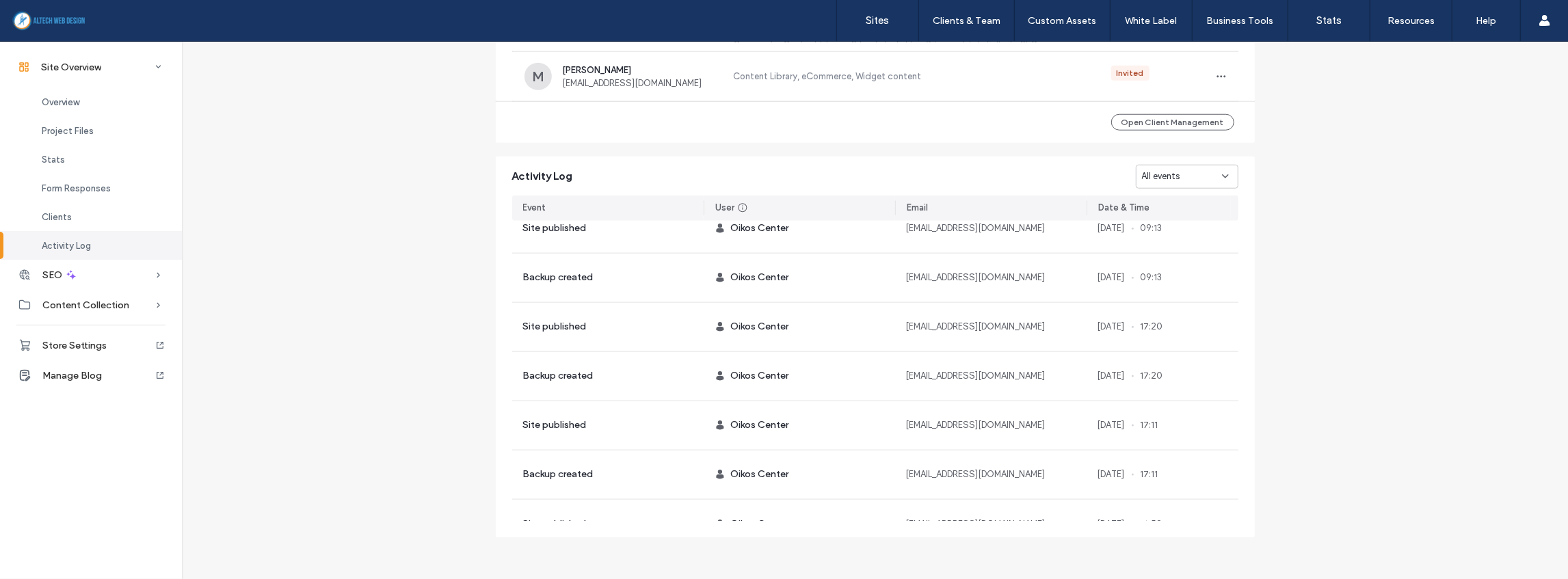
click at [1206, 180] on div "All events" at bounding box center [1182, 176] width 80 height 14
click at [1186, 220] on span "Site published" at bounding box center [1166, 223] width 59 height 14
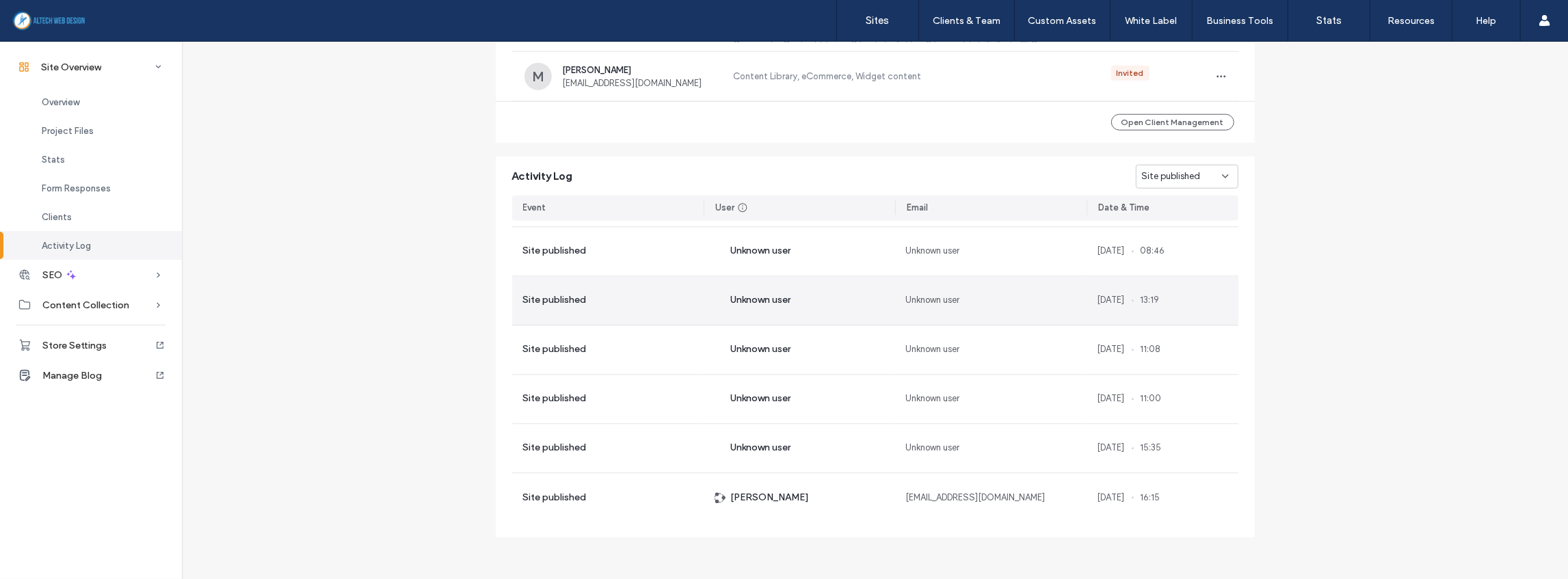
scroll to position [7724, 0]
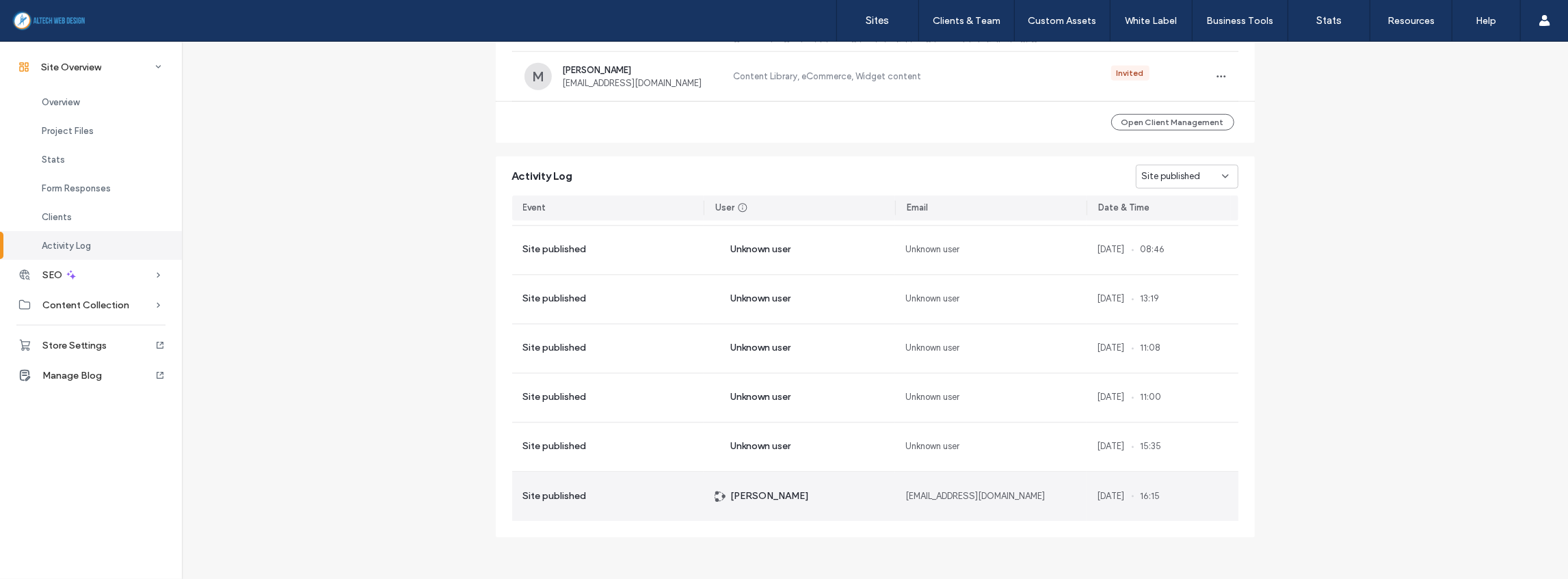
click at [1098, 496] on span "[DATE]" at bounding box center [1112, 497] width 28 height 14
drag, startPoint x: 1093, startPoint y: 496, endPoint x: 1148, endPoint y: 496, distance: 55.0
click at [1148, 496] on div "[DATE] 16:15" at bounding box center [1129, 497] width 63 height 14
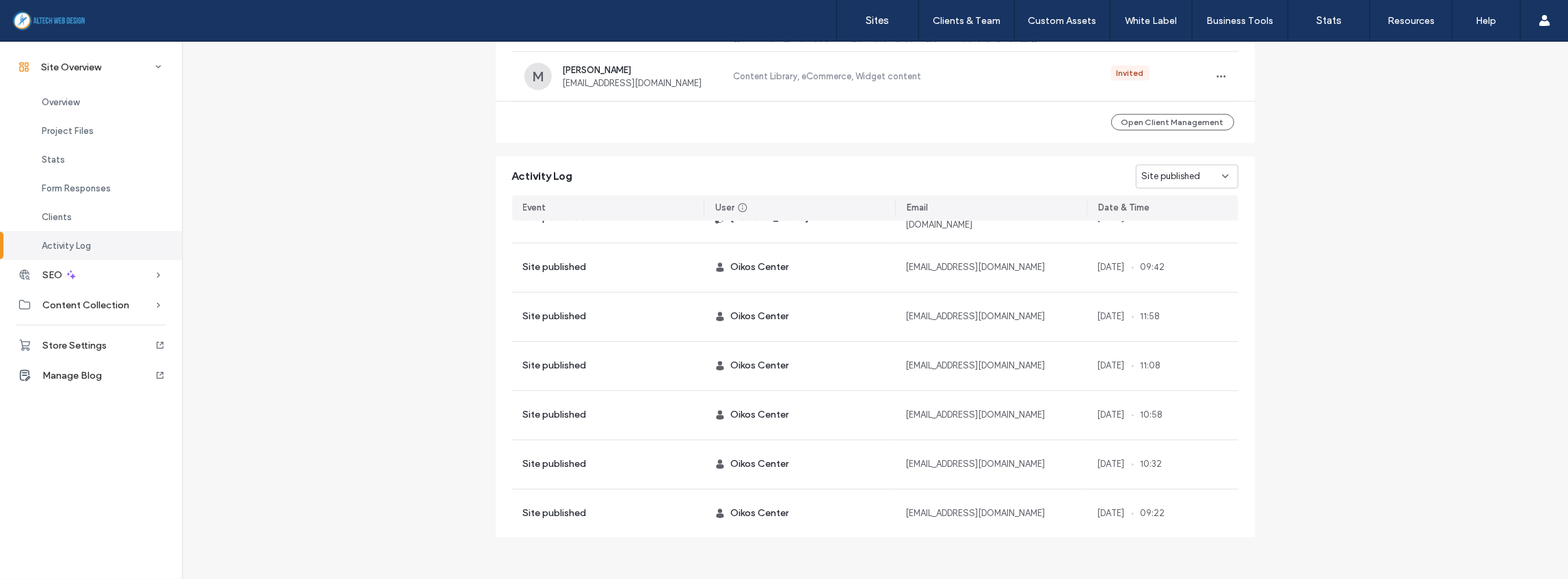
scroll to position [0, 0]
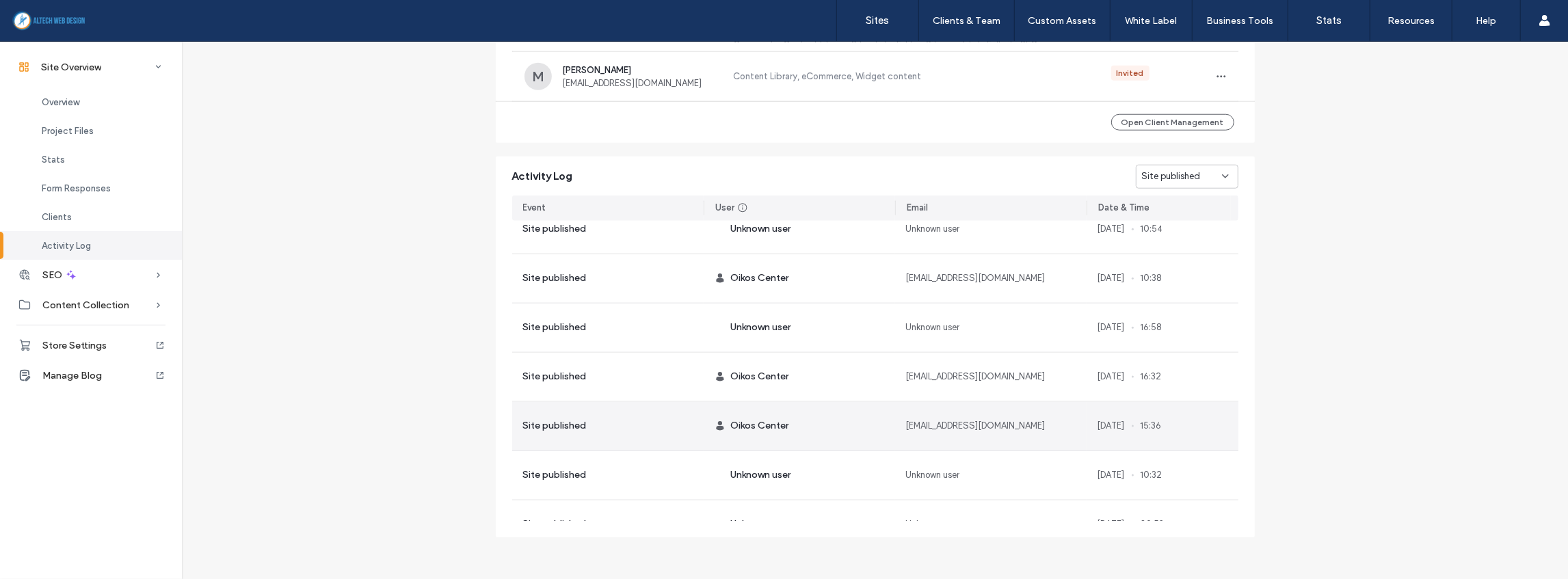
scroll to position [6312, 0]
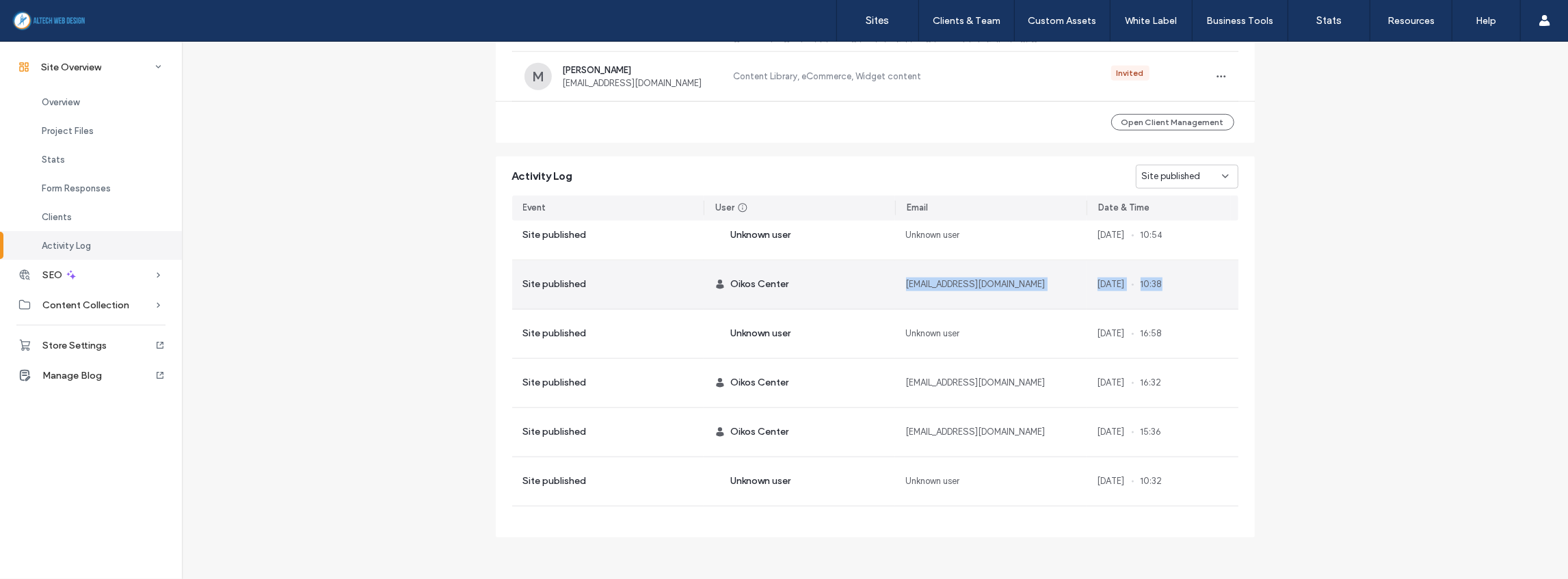
drag, startPoint x: 901, startPoint y: 285, endPoint x: 1195, endPoint y: 283, distance: 294.0
copy section "[EMAIL_ADDRESS][DOMAIN_NAME] [DATE] 10:38"
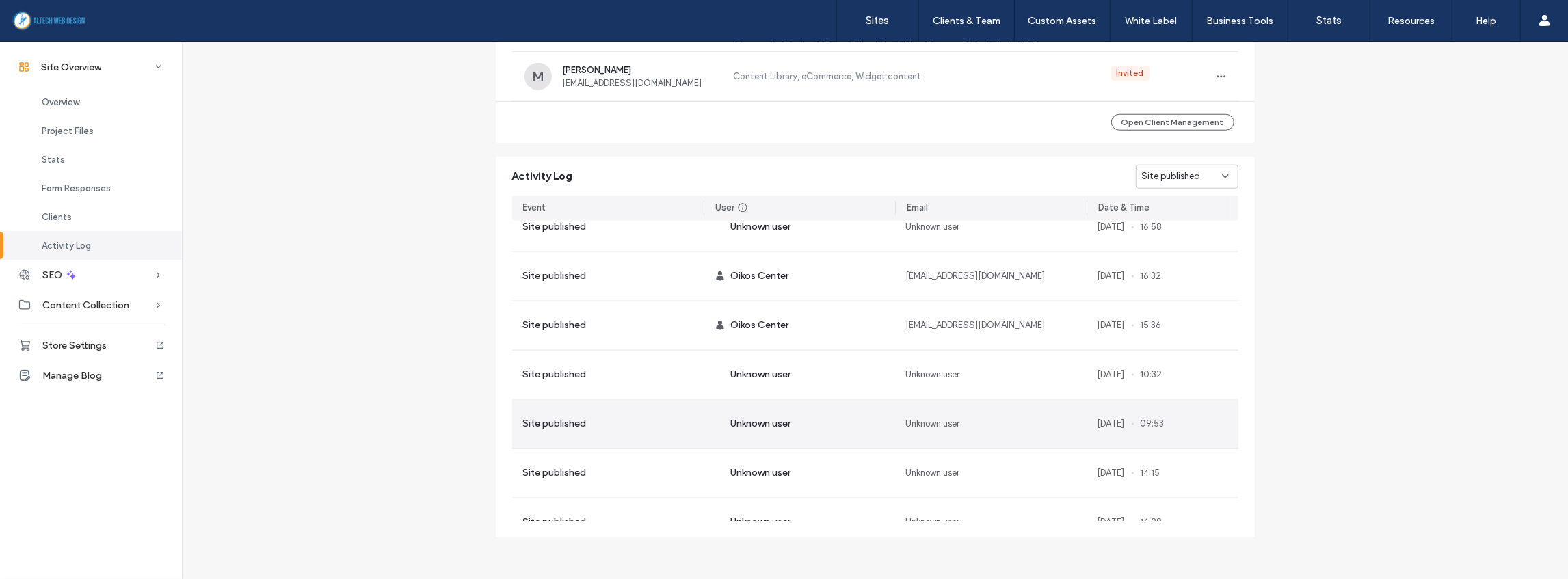
scroll to position [6402, 0]
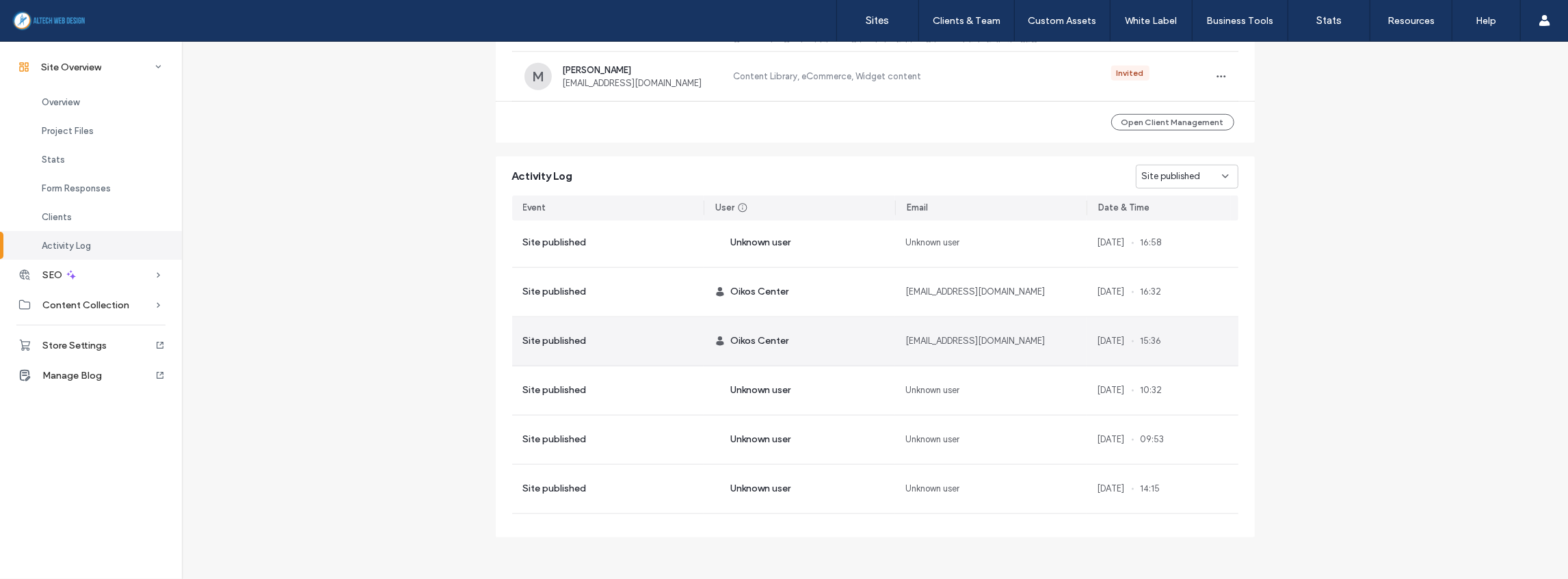
click at [906, 337] on span "[EMAIL_ADDRESS][DOMAIN_NAME]" at bounding box center [975, 341] width 140 height 14
drag, startPoint x: 898, startPoint y: 339, endPoint x: 1185, endPoint y: 338, distance: 287.0
copy section "[EMAIL_ADDRESS][DOMAIN_NAME] [DATE] 15:36"
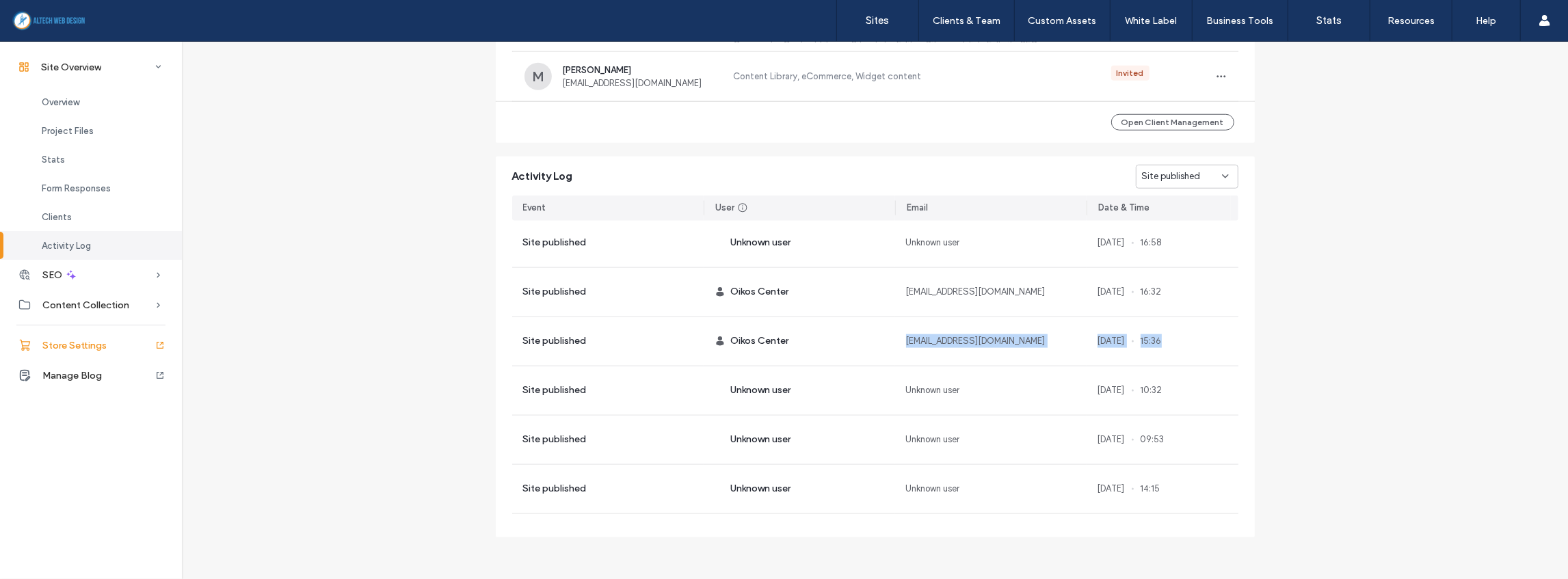
click at [74, 346] on span "Store Settings" at bounding box center [75, 346] width 64 height 12
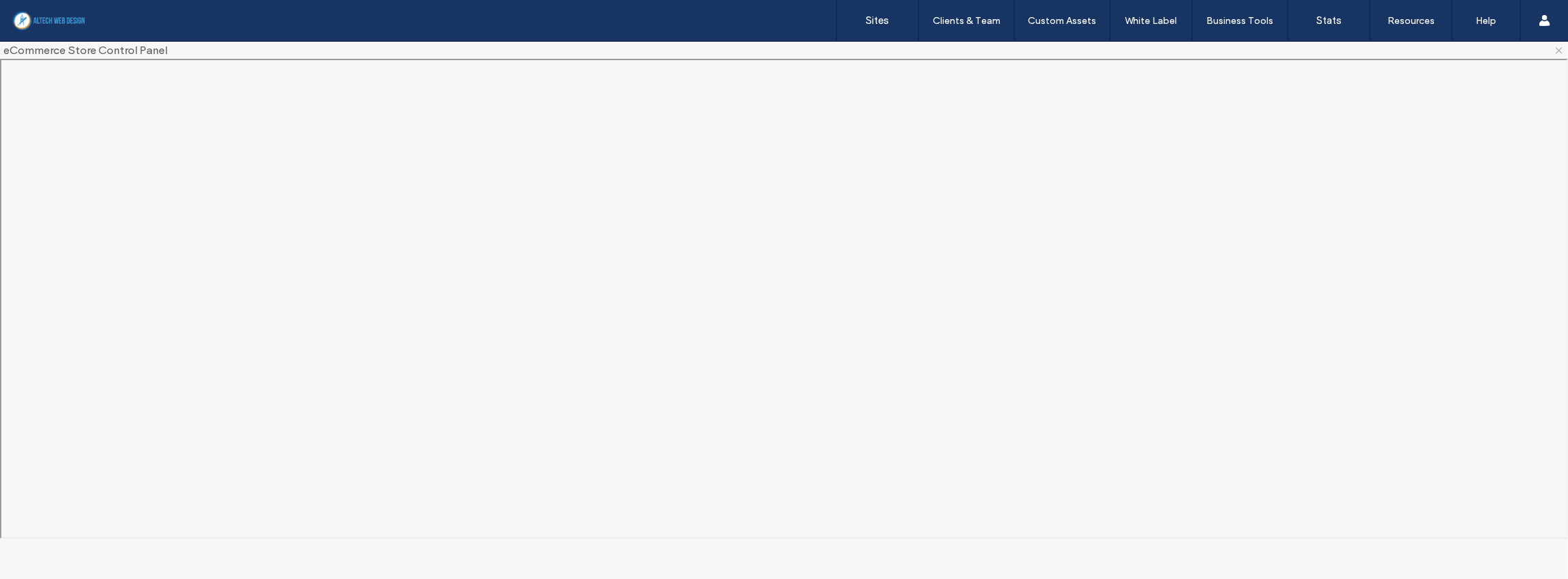
click at [1557, 49] on icon at bounding box center [1559, 50] width 11 height 11
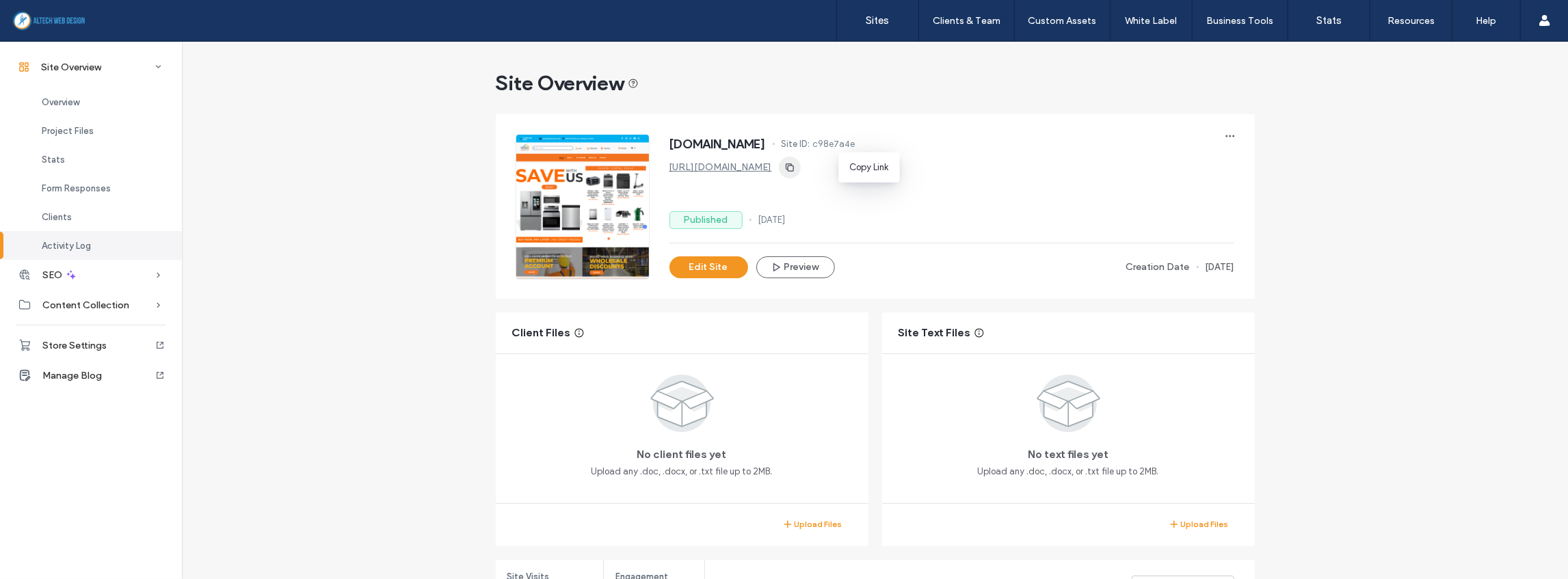
click at [793, 165] on use "button" at bounding box center [788, 167] width 8 height 8
